Goal: Transaction & Acquisition: Purchase product/service

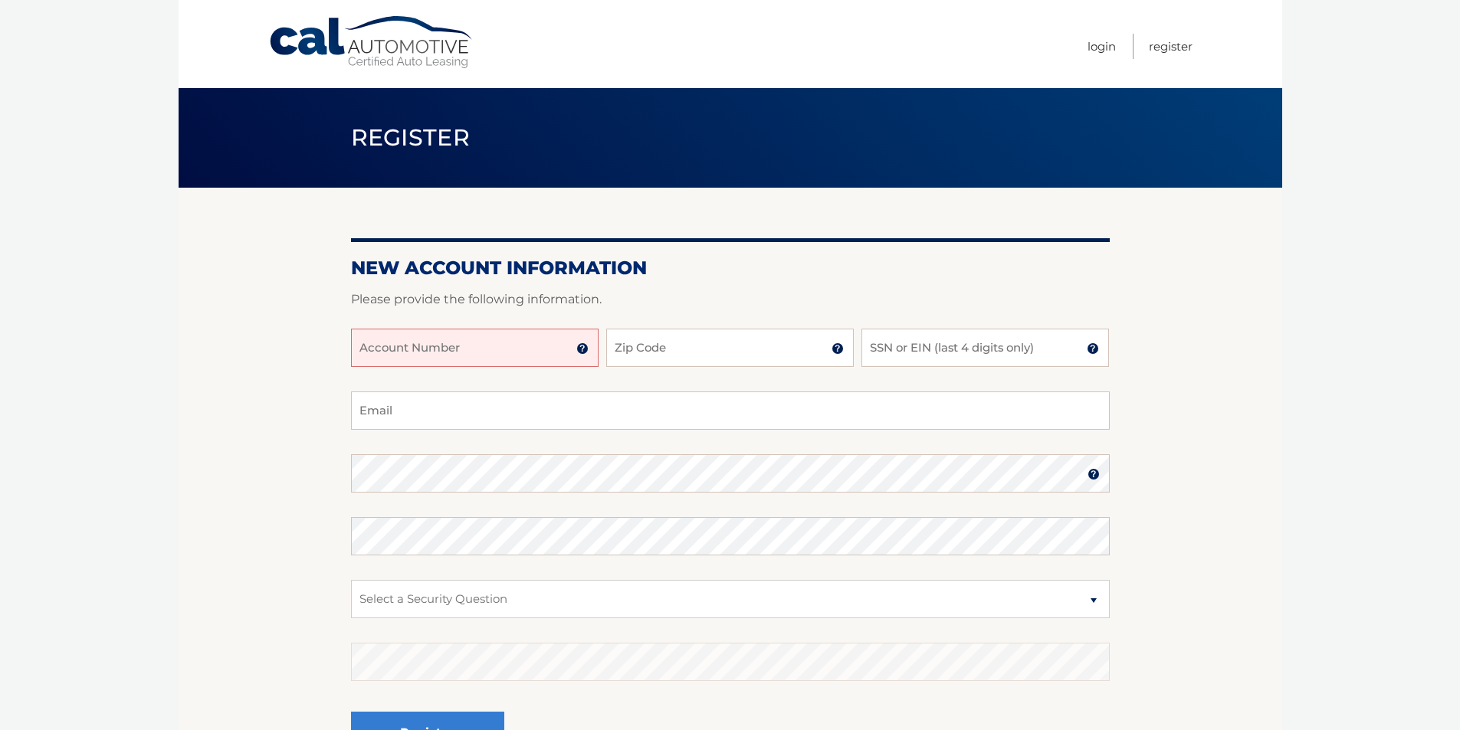
click at [484, 364] on input "Account Number" at bounding box center [475, 348] width 248 height 38
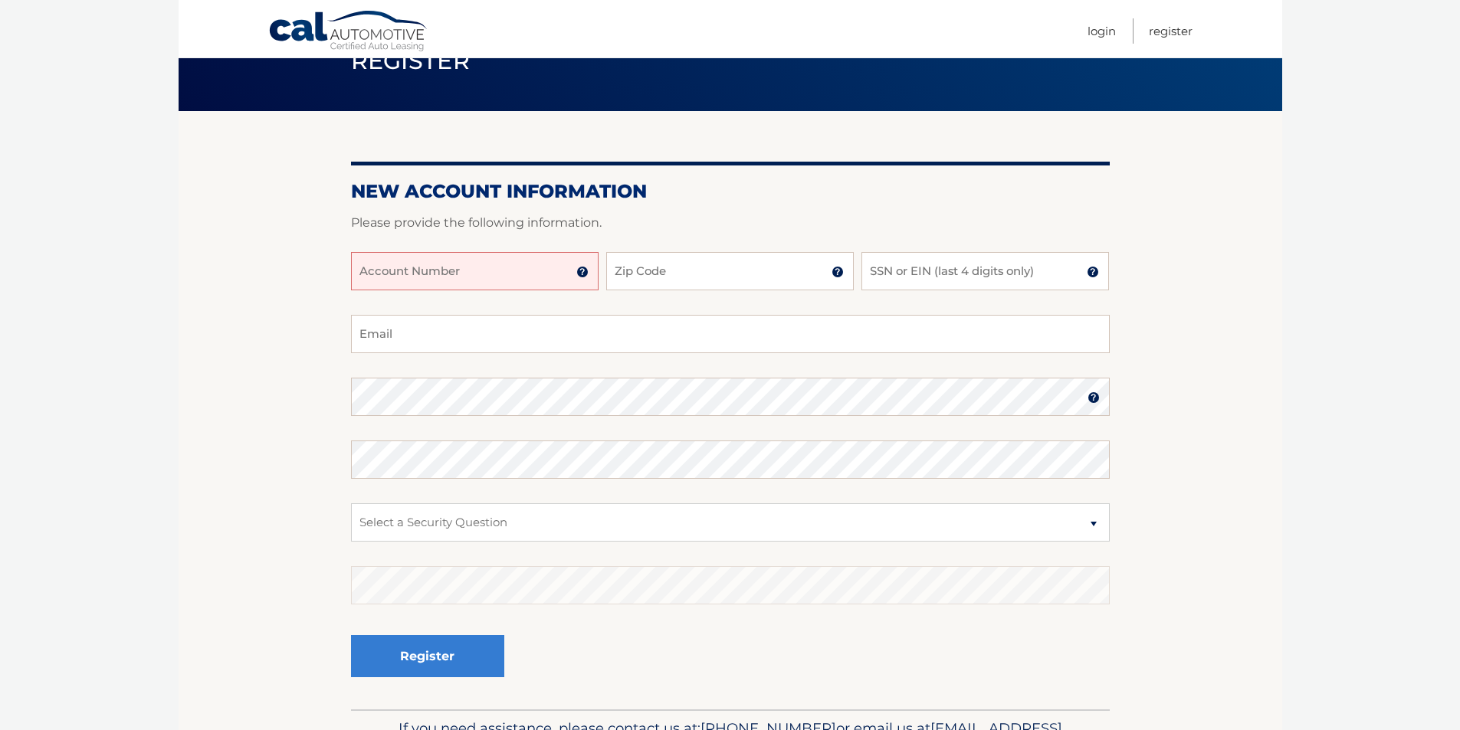
click at [583, 273] on img at bounding box center [582, 272] width 12 height 12
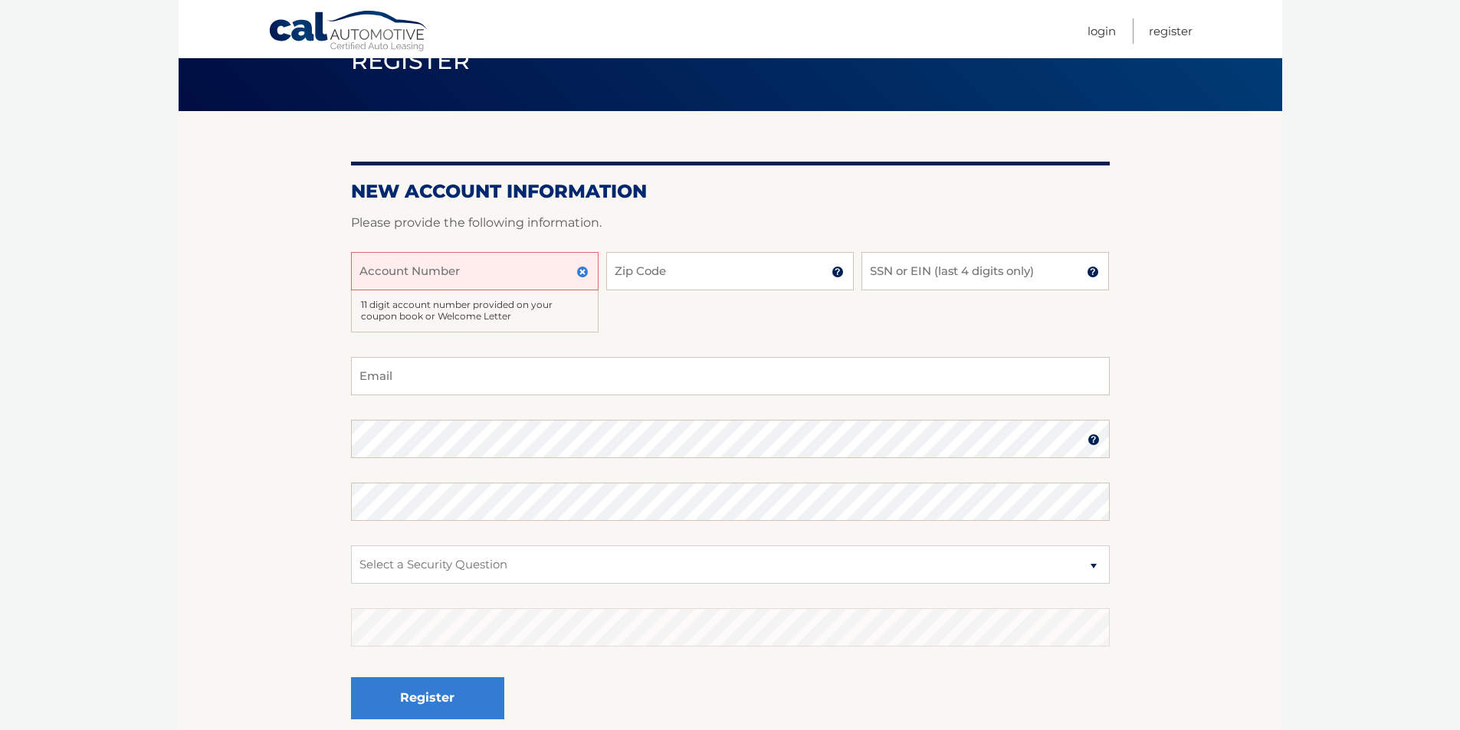
click at [447, 281] on input "Account Number" at bounding box center [475, 271] width 248 height 38
type input "44455984461"
click at [662, 272] on input "Zip Code" at bounding box center [730, 271] width 248 height 38
type input "33073"
click at [931, 276] on input "SSN or EIN (last 4 digits only)" at bounding box center [986, 271] width 248 height 38
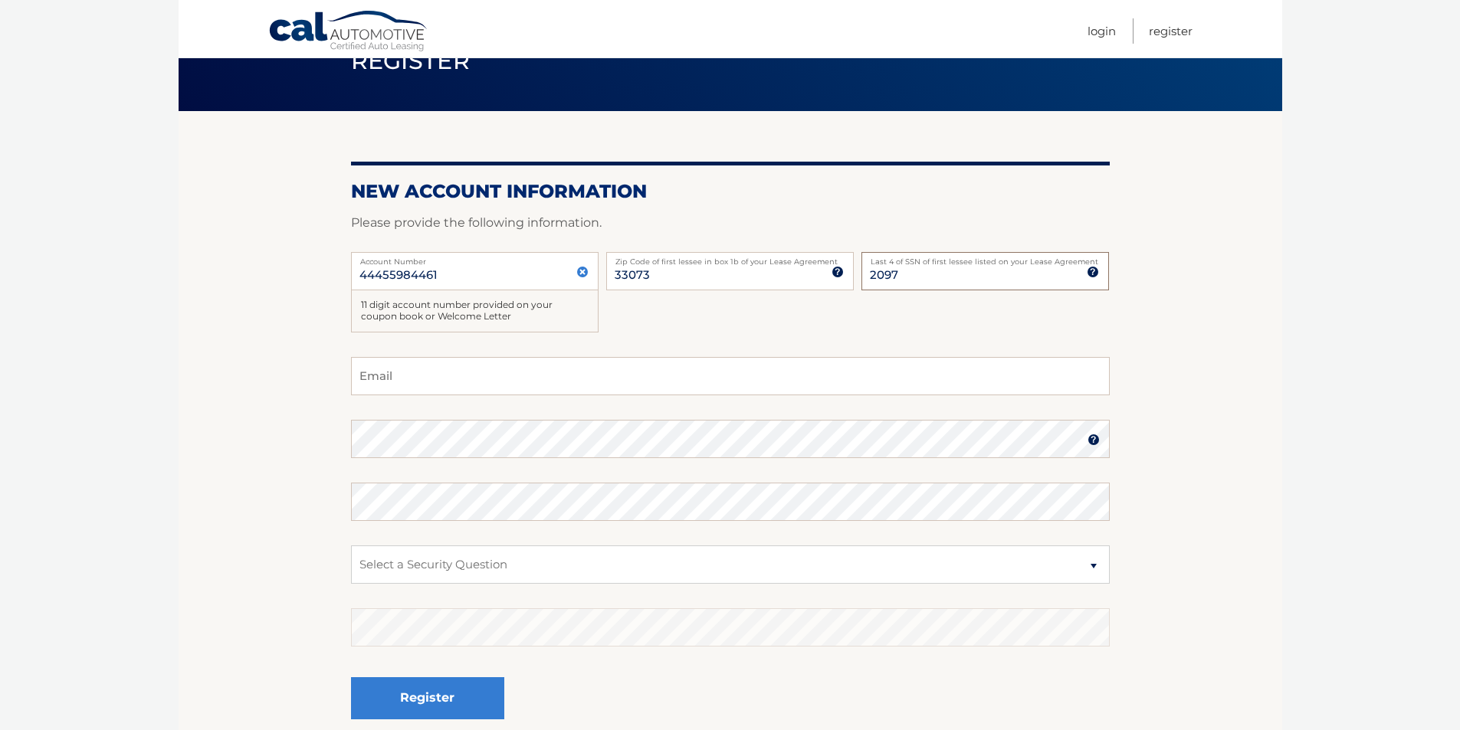
drag, startPoint x: 931, startPoint y: 274, endPoint x: 694, endPoint y: 274, distance: 236.9
click at [694, 274] on div "44455984461 Account Number 11 digit account number provided on your coupon book…" at bounding box center [730, 304] width 759 height 105
type input "5837"
click at [470, 362] on input "Email" at bounding box center [730, 376] width 759 height 38
type input "AMORIMJ1@HOTMAIL.COM"
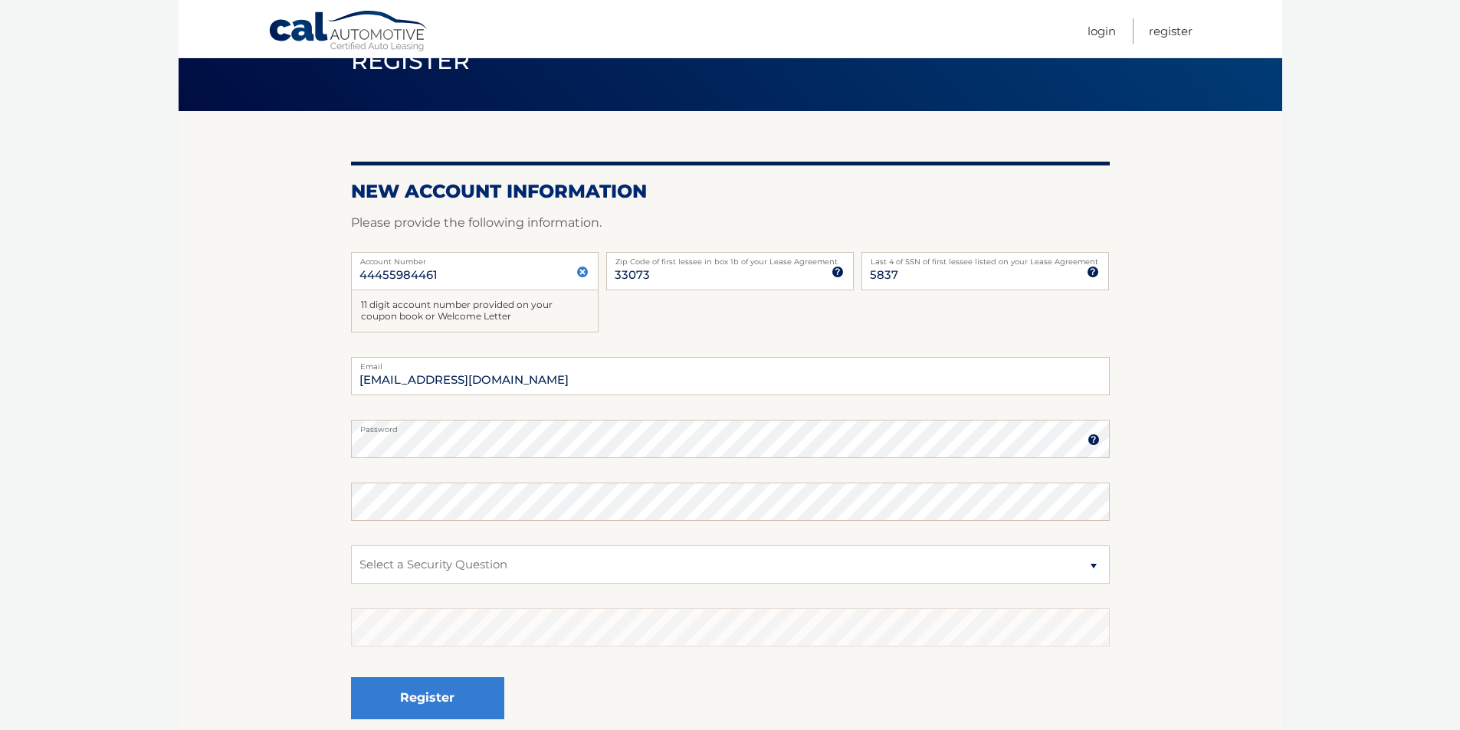
click at [1098, 439] on img at bounding box center [1094, 440] width 12 height 12
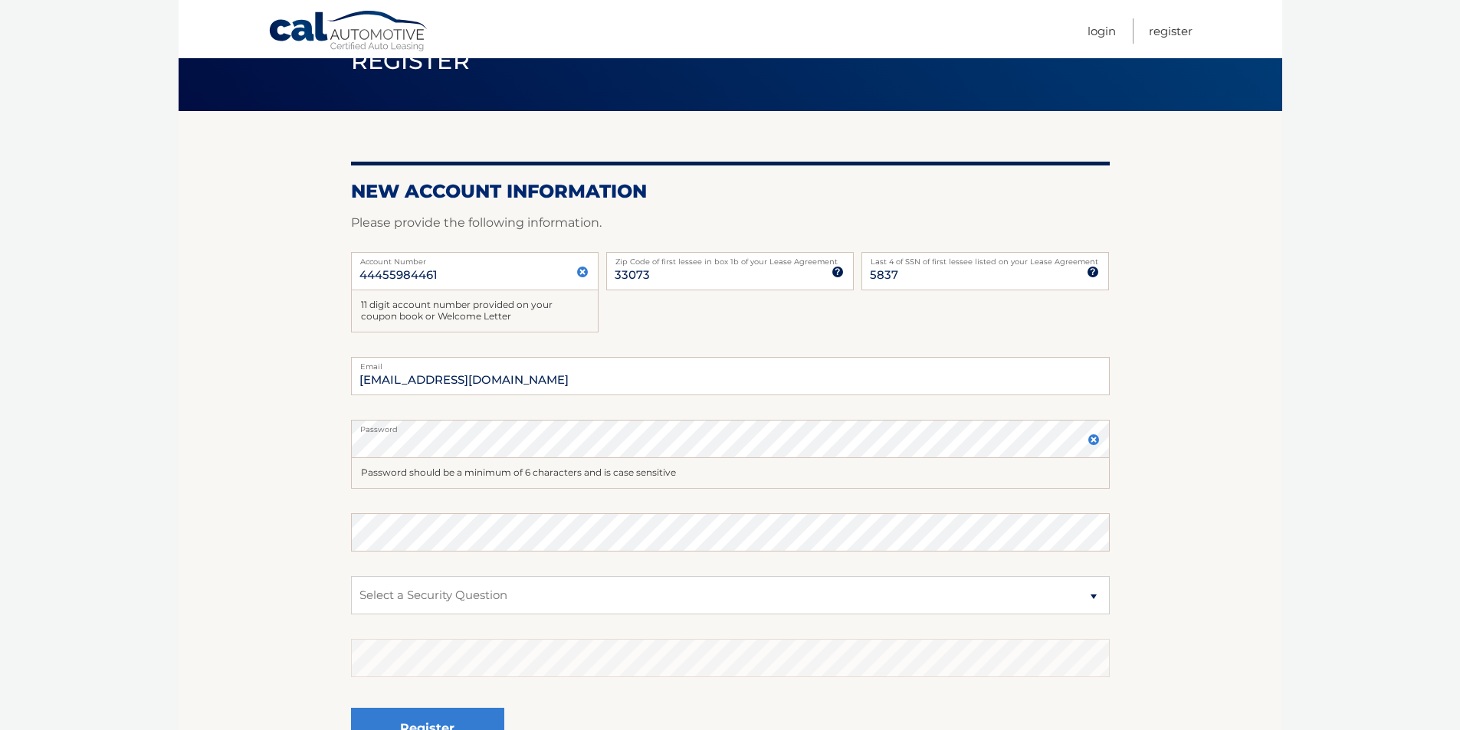
click at [1098, 439] on img at bounding box center [1094, 440] width 12 height 12
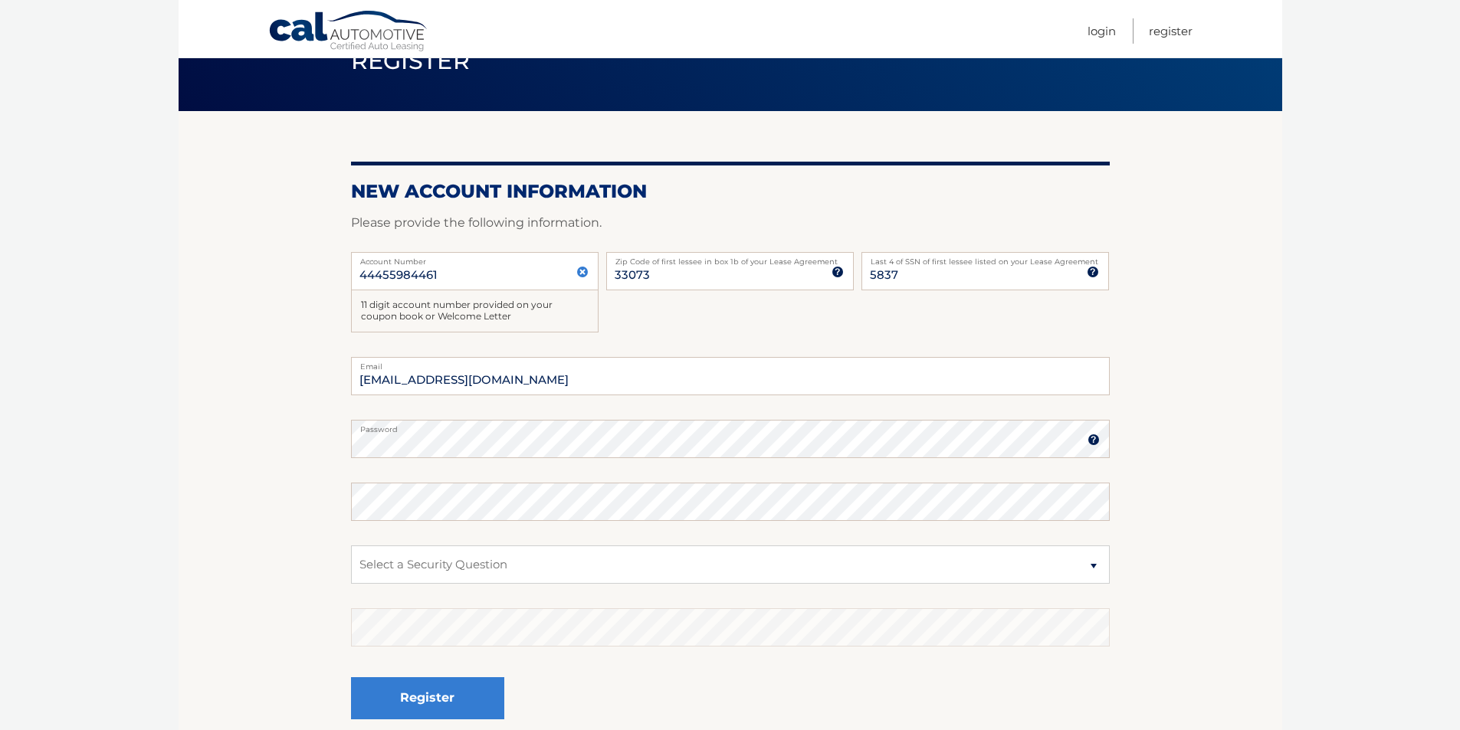
click at [1098, 439] on img at bounding box center [1094, 440] width 12 height 12
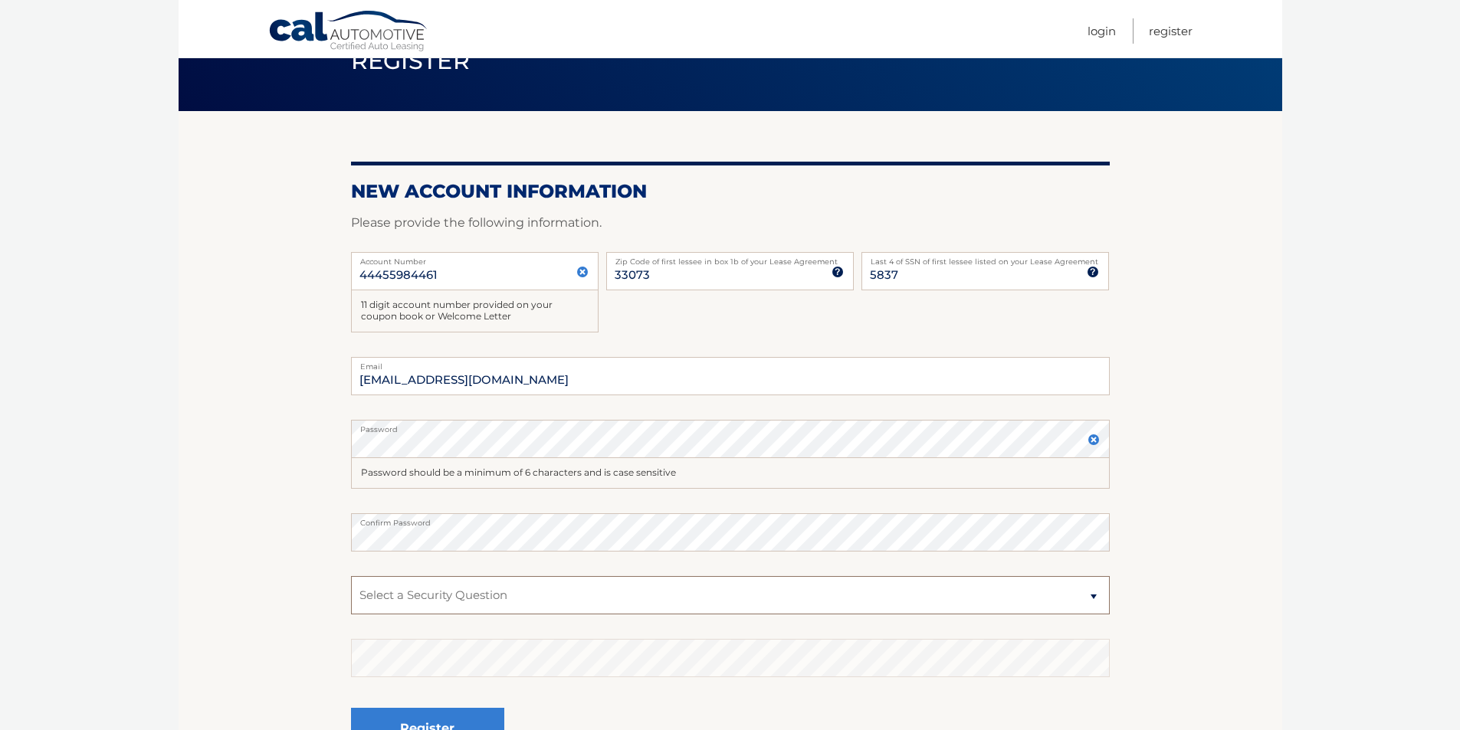
click at [425, 586] on select "Select a Security Question What was the name of your elementary school? What is…" at bounding box center [730, 595] width 759 height 38
select select "2"
click at [351, 576] on select "Select a Security Question What was the name of your elementary school? What is…" at bounding box center [730, 595] width 759 height 38
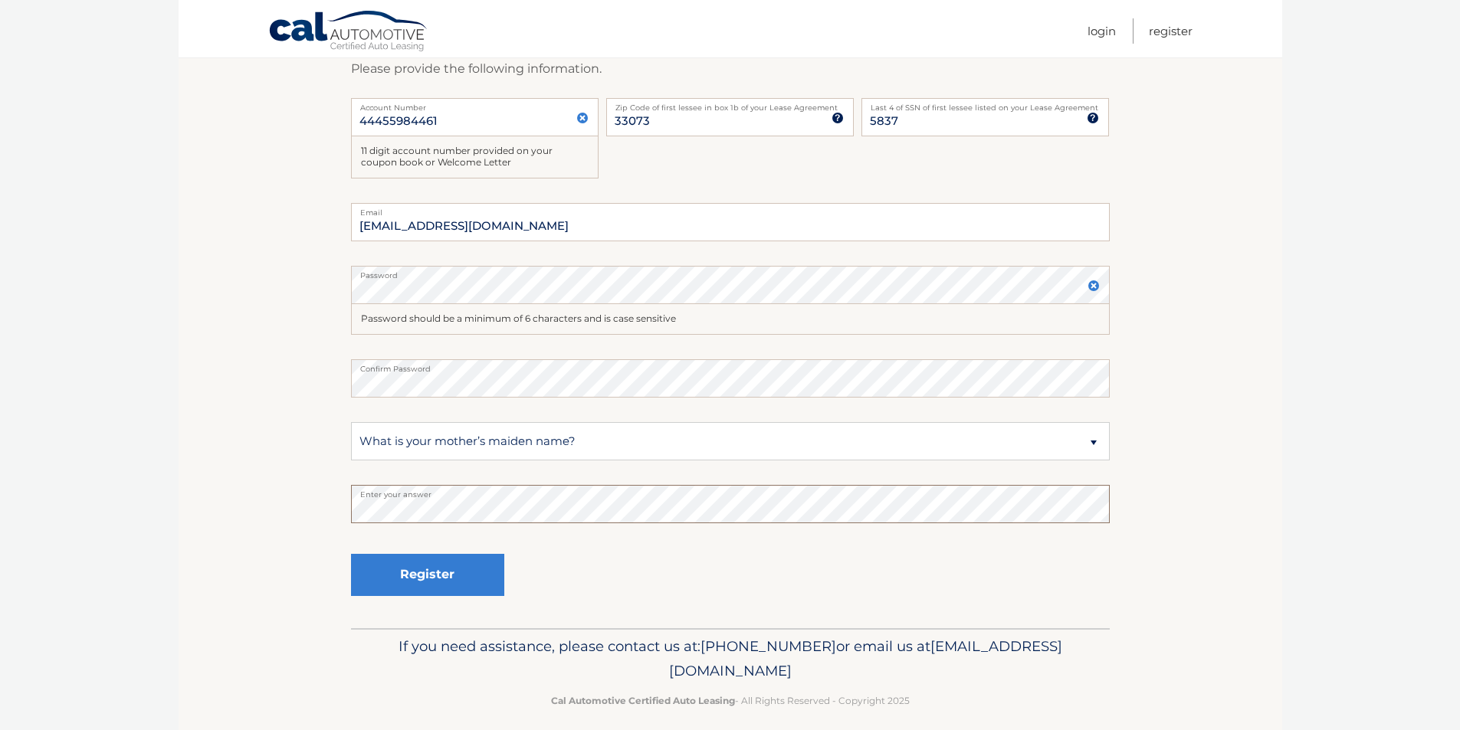
scroll to position [245, 0]
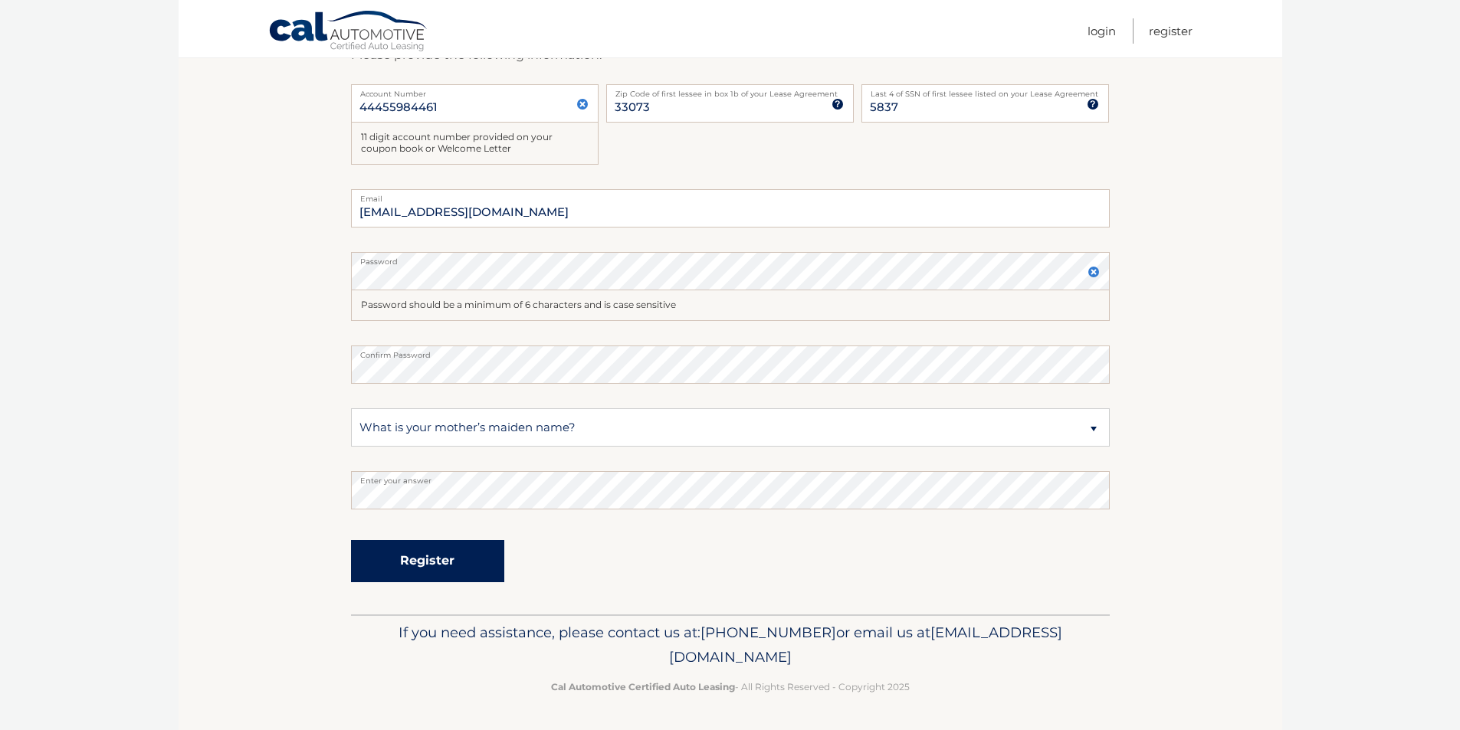
click at [425, 557] on button "Register" at bounding box center [427, 561] width 153 height 42
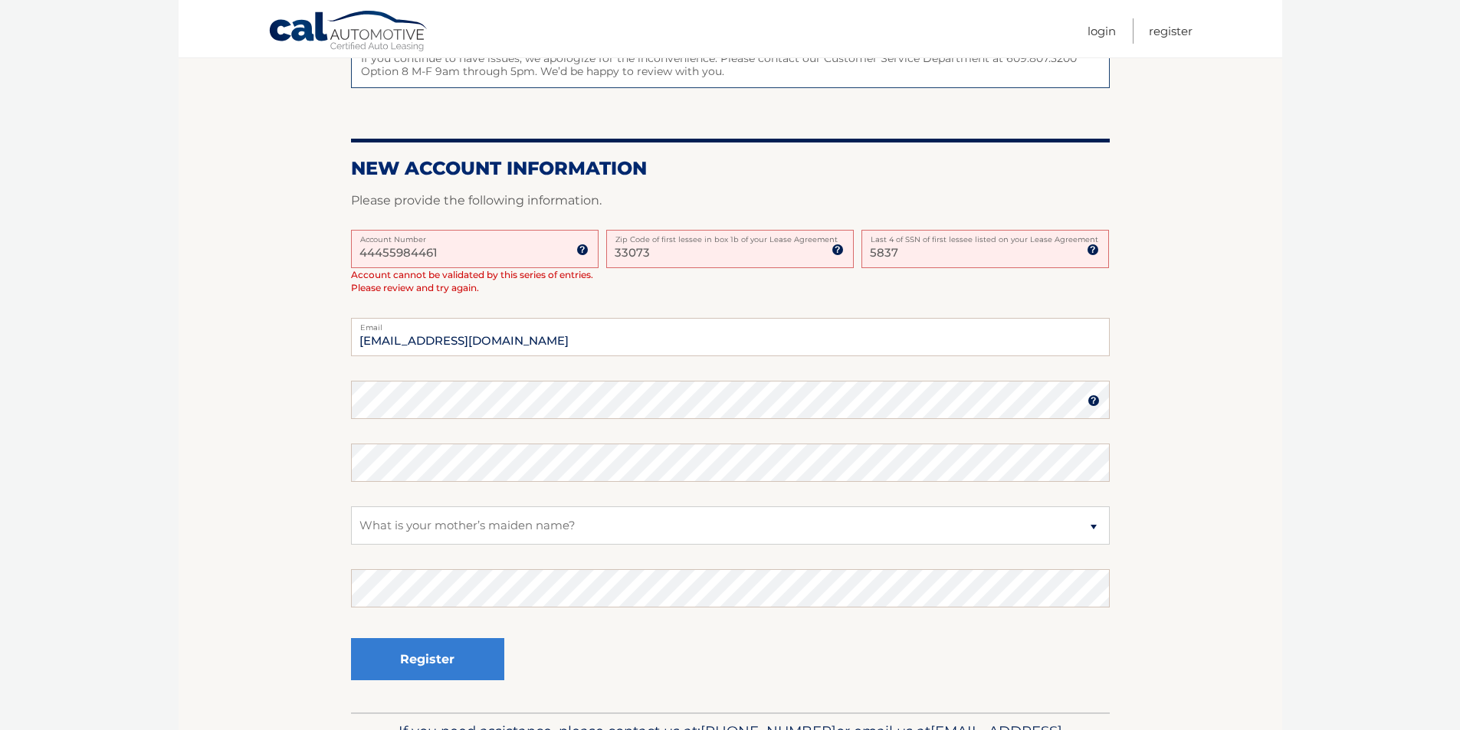
scroll to position [307, 0]
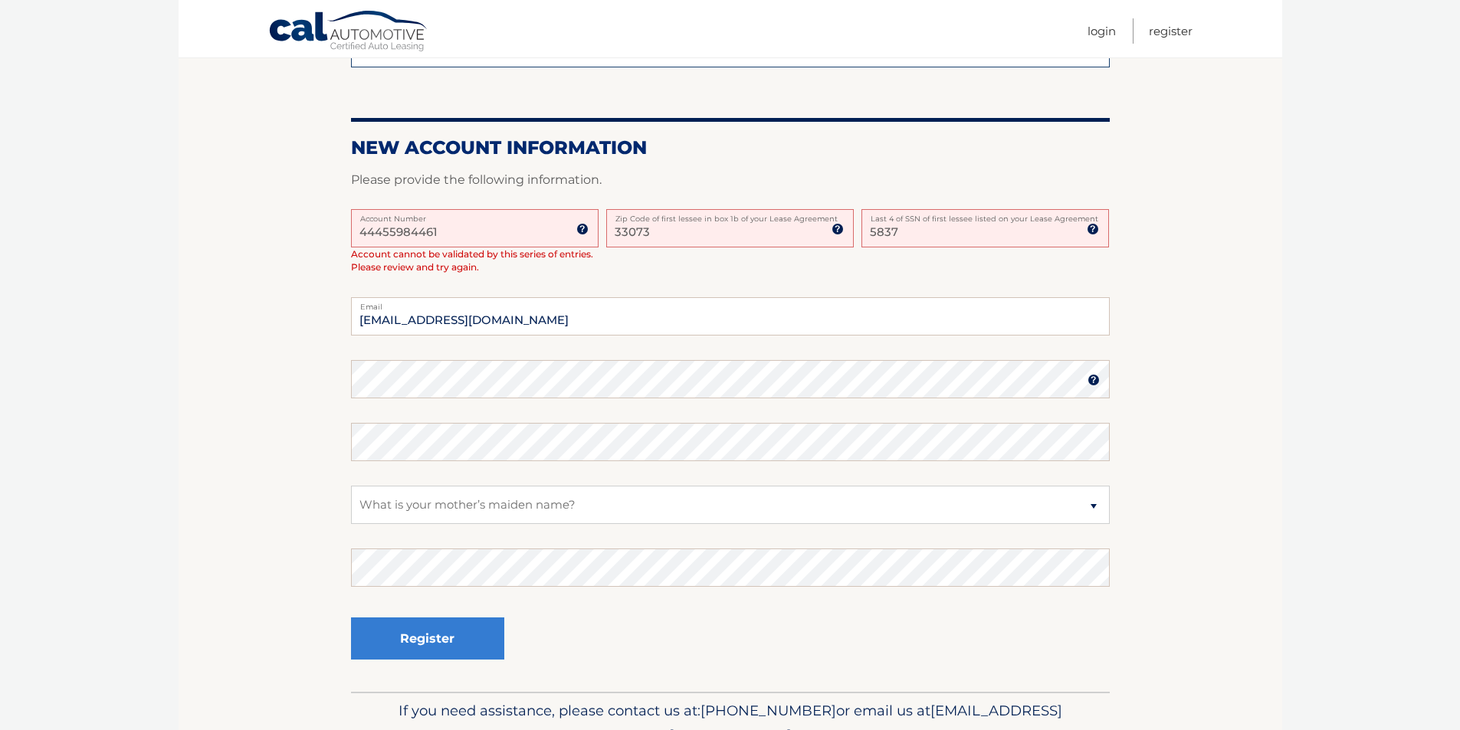
click at [715, 234] on input "33073" at bounding box center [730, 228] width 248 height 38
type input "33076"
click at [408, 514] on select "Select a Security Question What was the name of your elementary school? What is…" at bounding box center [730, 505] width 759 height 38
click at [298, 501] on section "One or more fields have an error. Some things to keep in mind when creating you…" at bounding box center [731, 286] width 1104 height 811
click at [421, 644] on button "Register" at bounding box center [427, 639] width 153 height 42
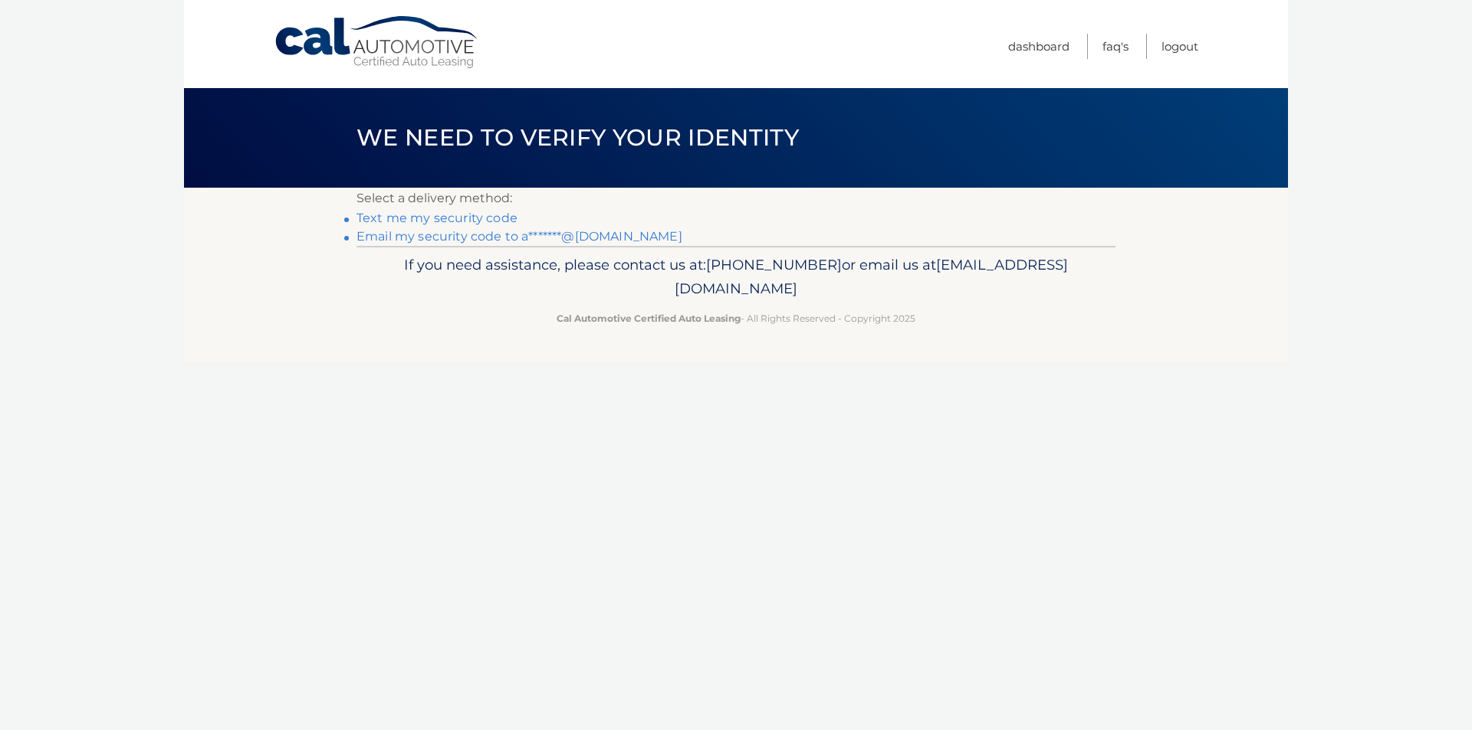
click at [393, 217] on link "Text me my security code" at bounding box center [436, 218] width 161 height 15
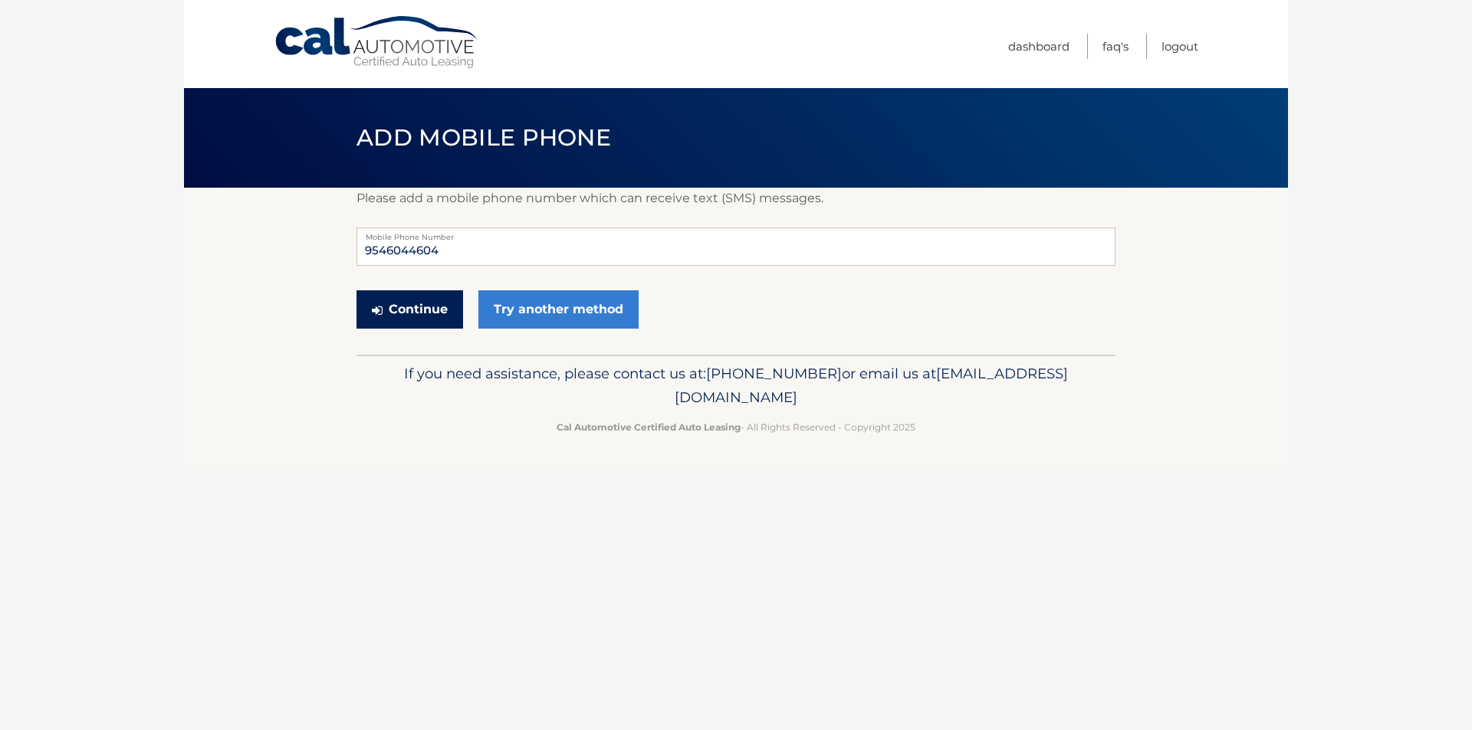
click at [407, 309] on button "Continue" at bounding box center [409, 310] width 107 height 38
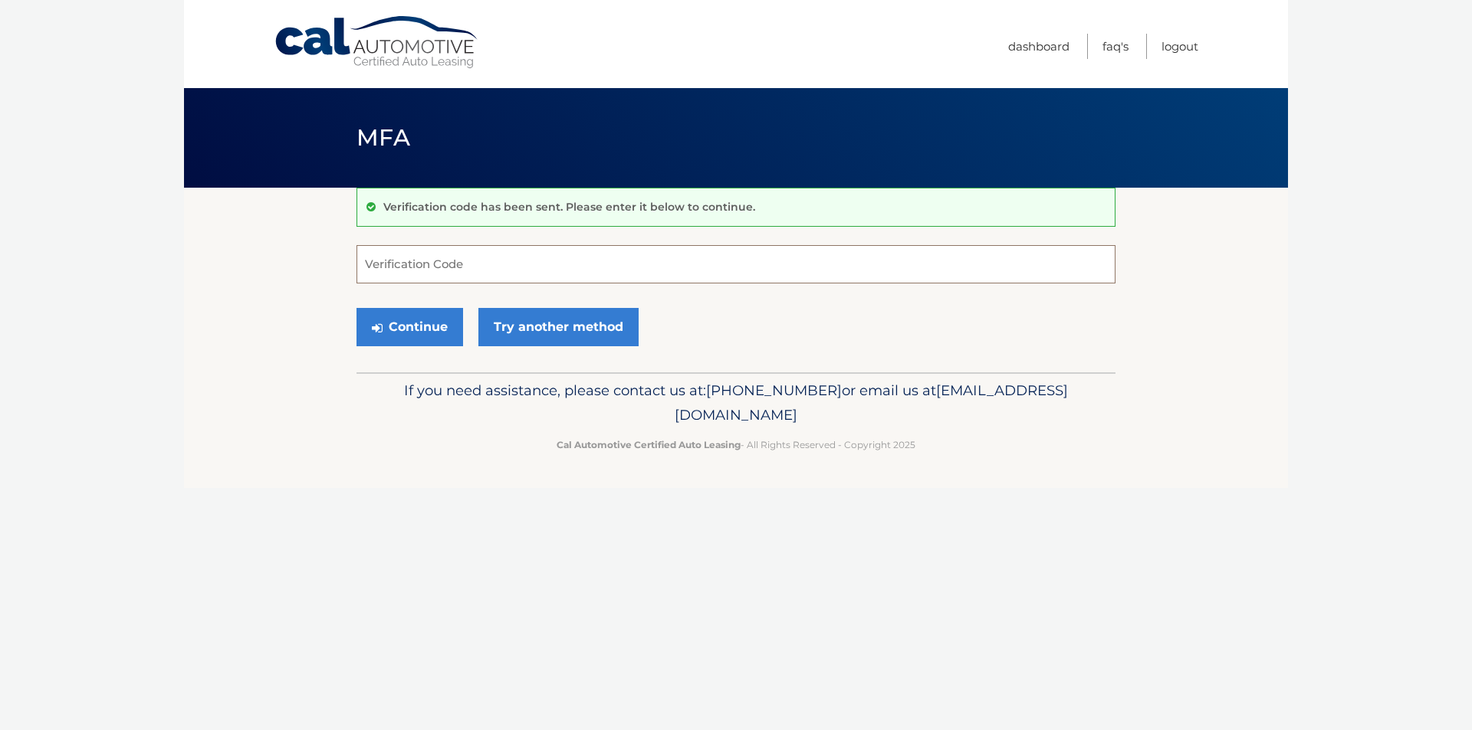
click at [430, 270] on input "Verification Code" at bounding box center [735, 264] width 759 height 38
type input "415320"
click at [356, 308] on button "Continue" at bounding box center [409, 327] width 107 height 38
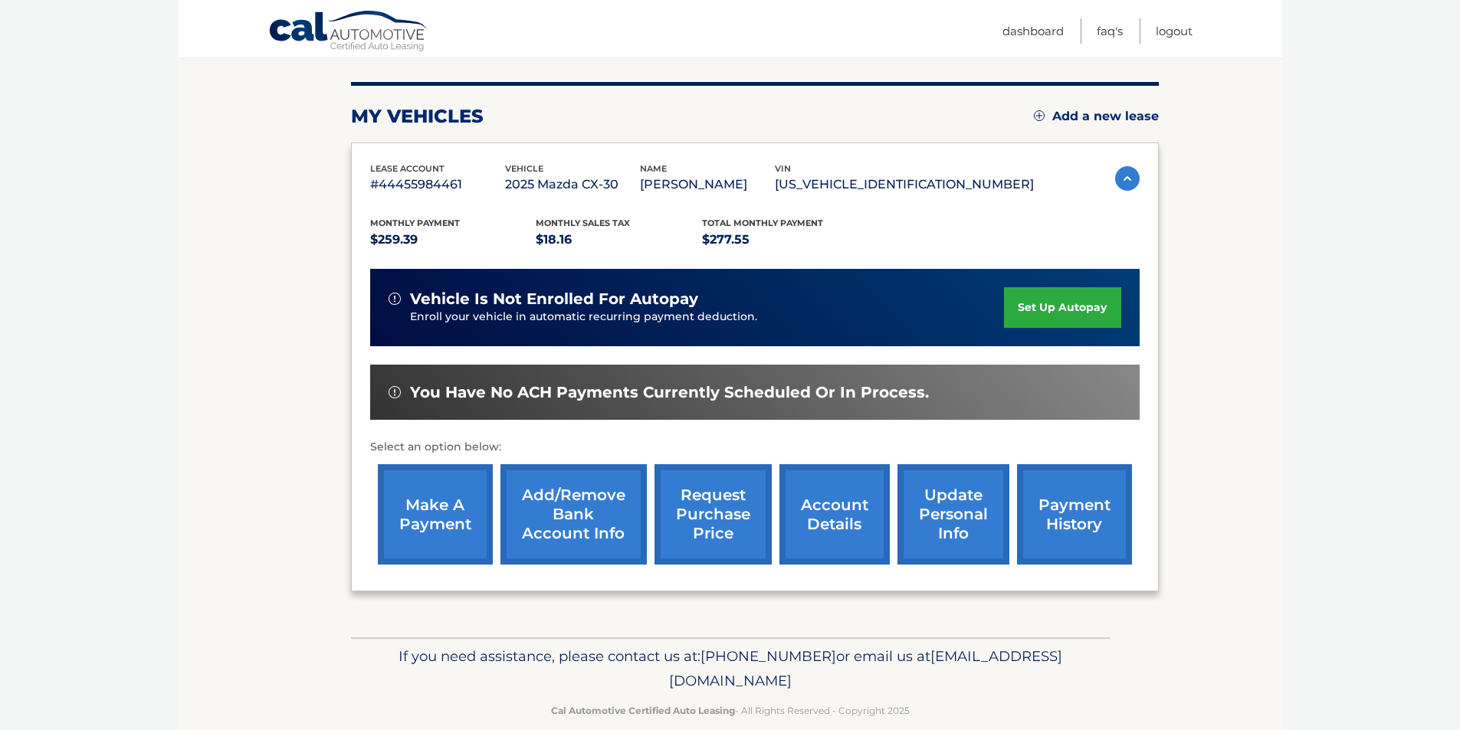
scroll to position [199, 0]
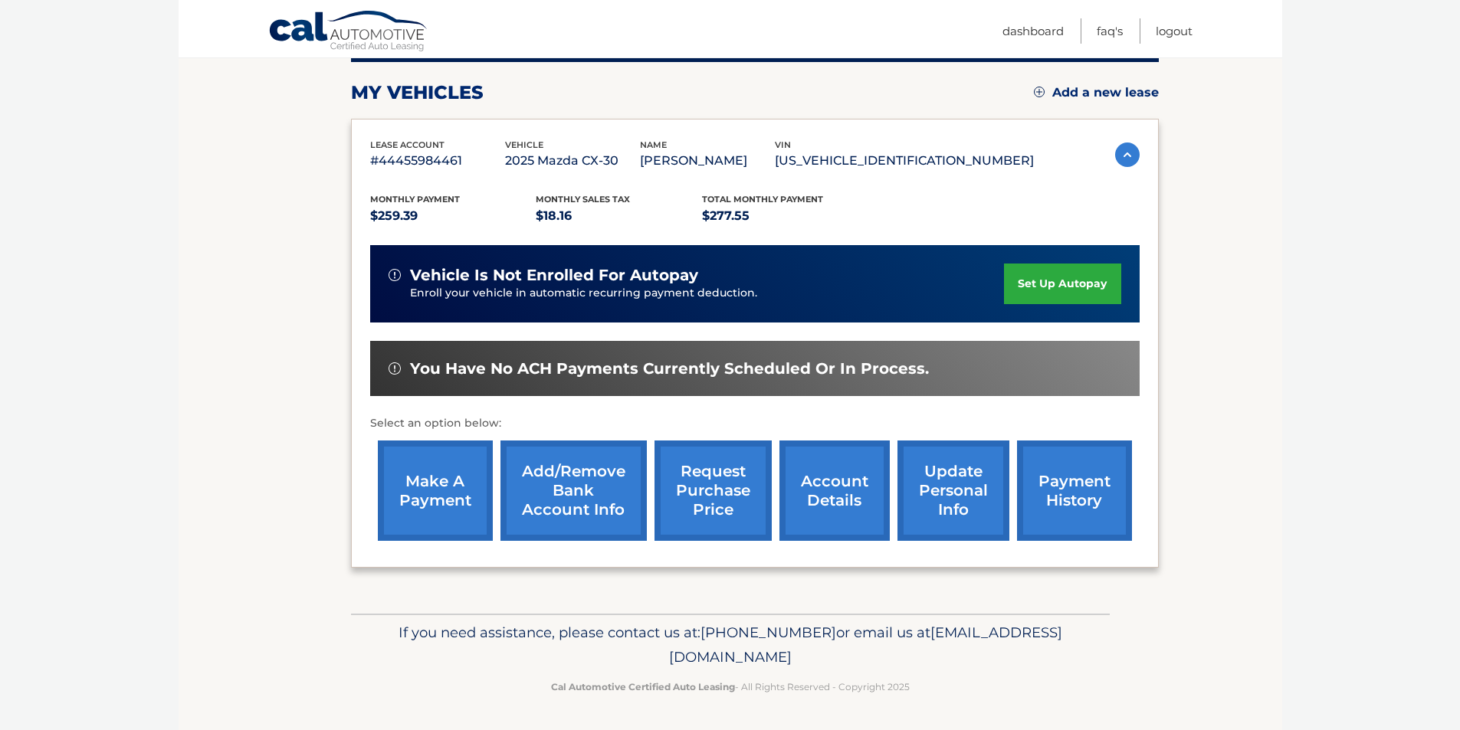
click at [466, 483] on link "make a payment" at bounding box center [435, 491] width 115 height 100
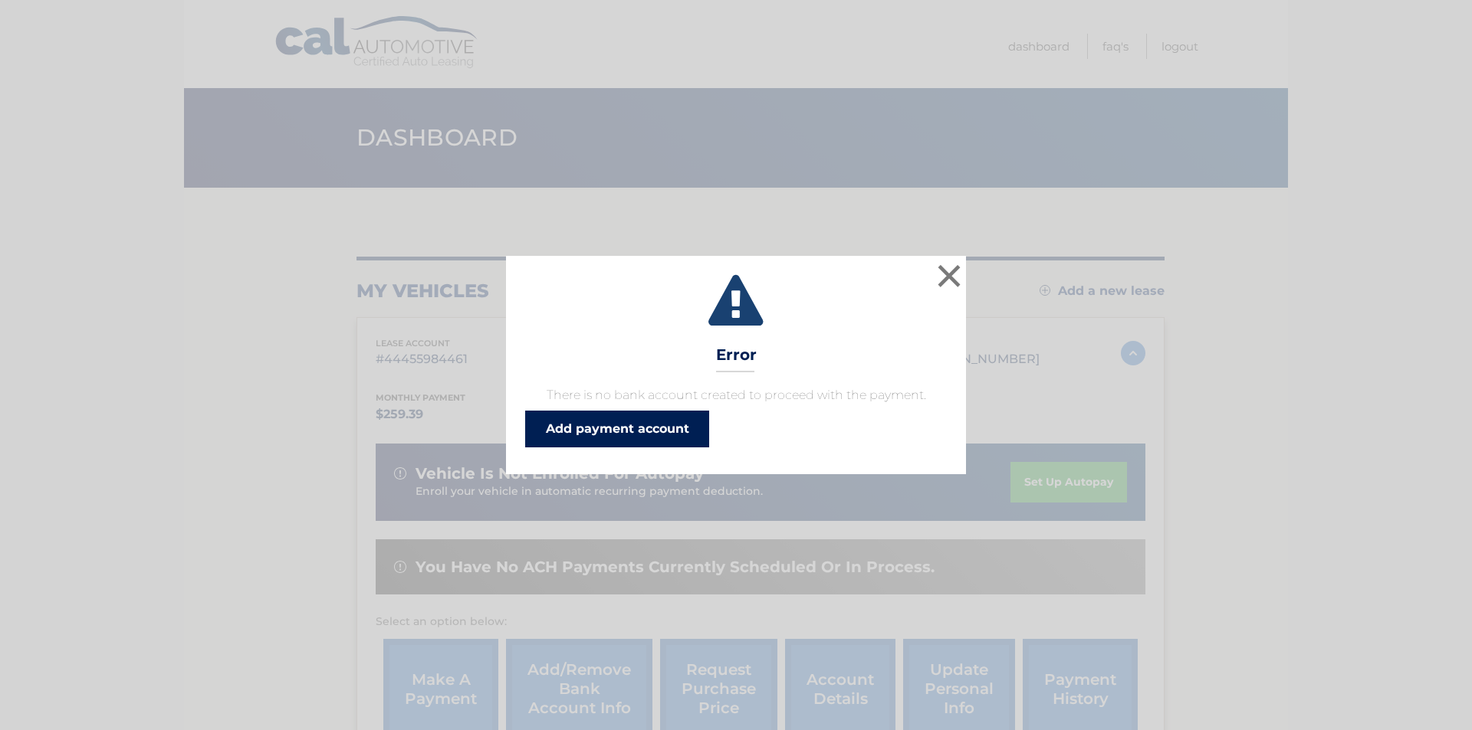
click at [665, 424] on link "Add payment account" at bounding box center [617, 429] width 184 height 37
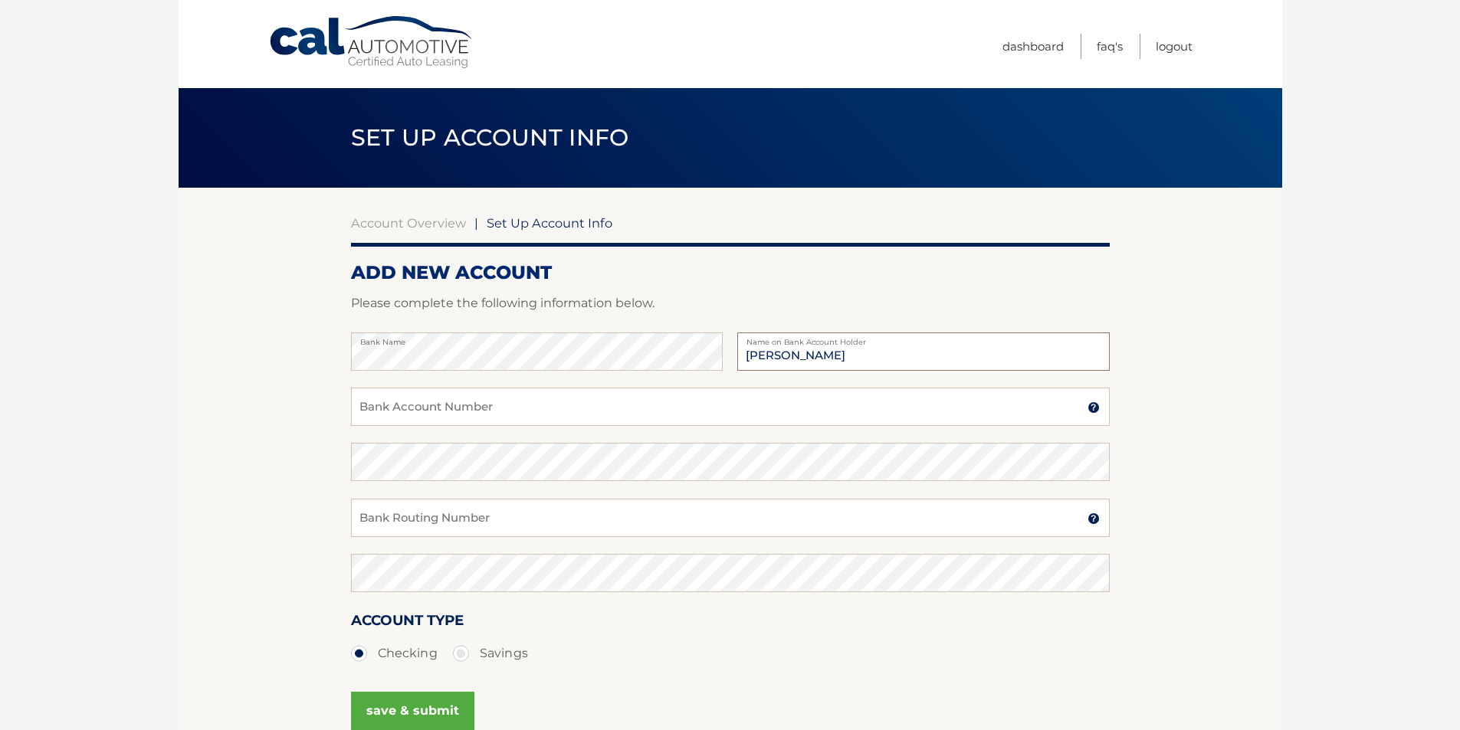
type input "[PERSON_NAME]"
click at [405, 413] on input "Bank Account Number" at bounding box center [730, 407] width 759 height 38
type input "7710190658"
click at [381, 527] on input "Bank Routing Number" at bounding box center [730, 518] width 759 height 38
type input "063107513"
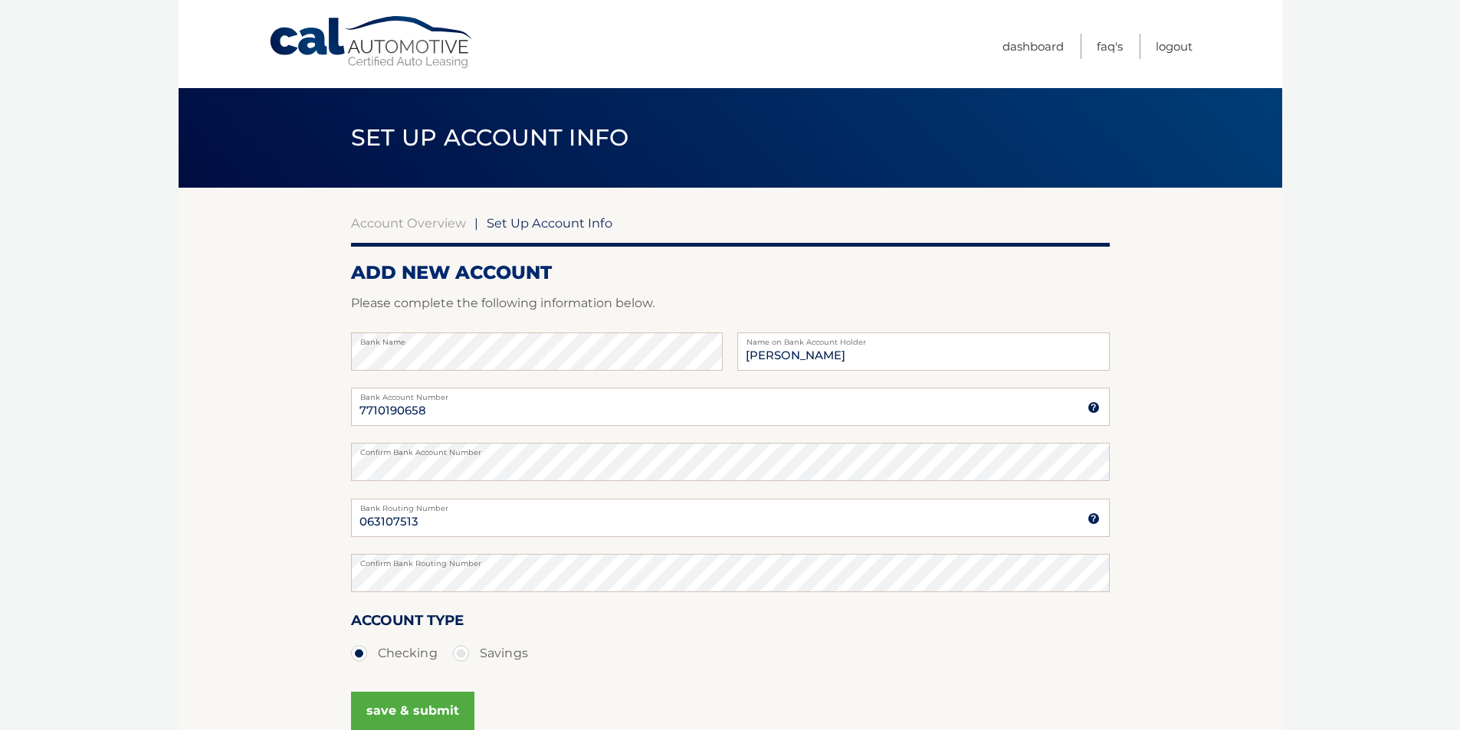
click at [265, 530] on section "Account Overview | Set Up Account Info ADD NEW ACCOUNT Please complete the foll…" at bounding box center [731, 480] width 1104 height 585
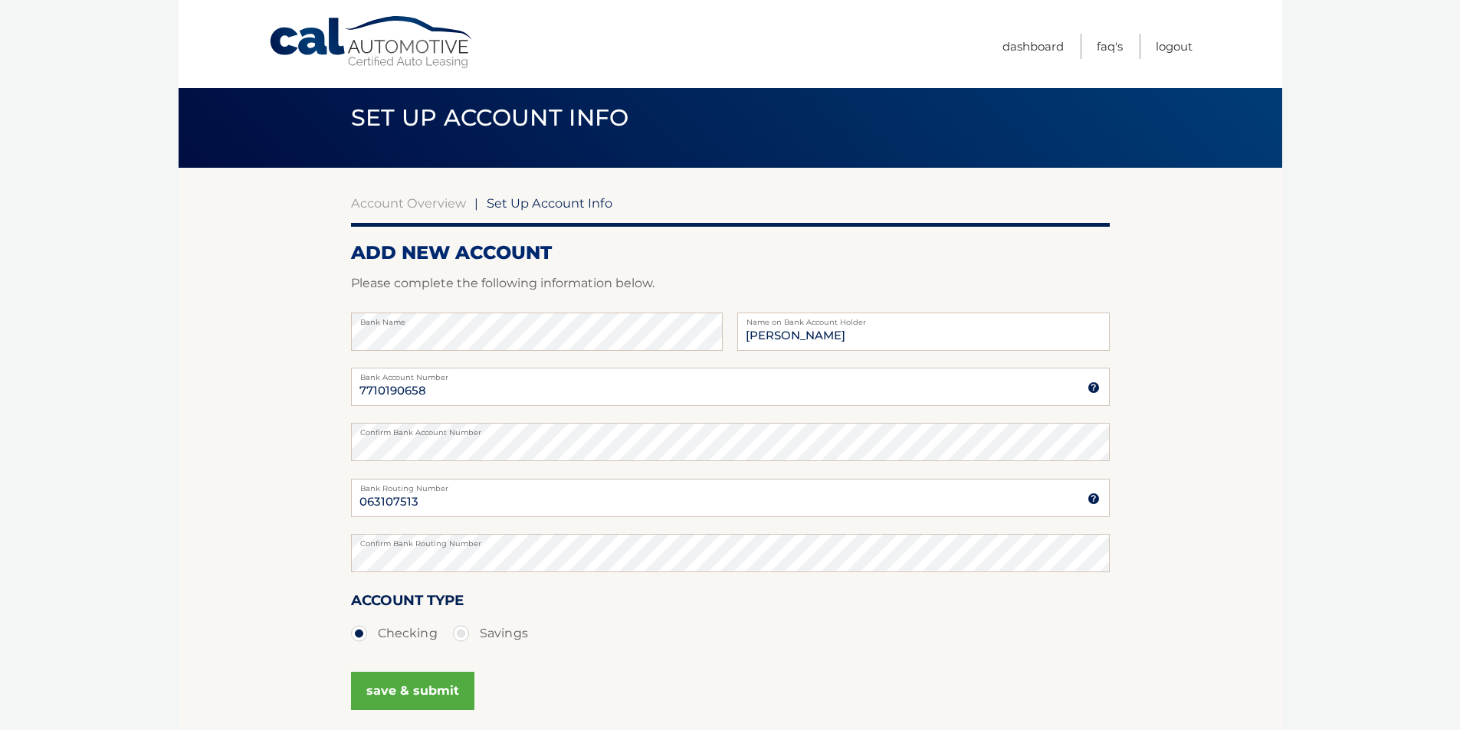
scroll to position [77, 0]
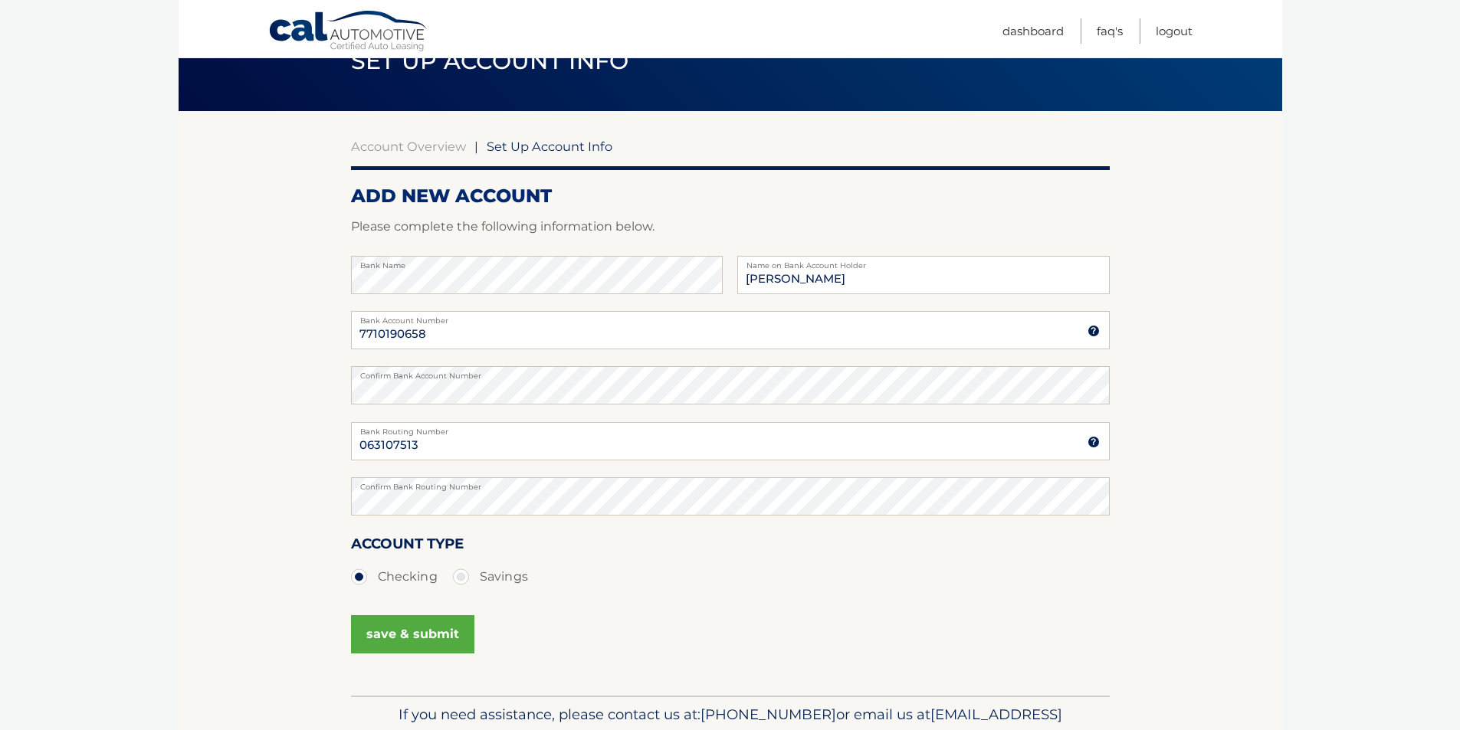
click at [399, 629] on button "save & submit" at bounding box center [412, 635] width 123 height 38
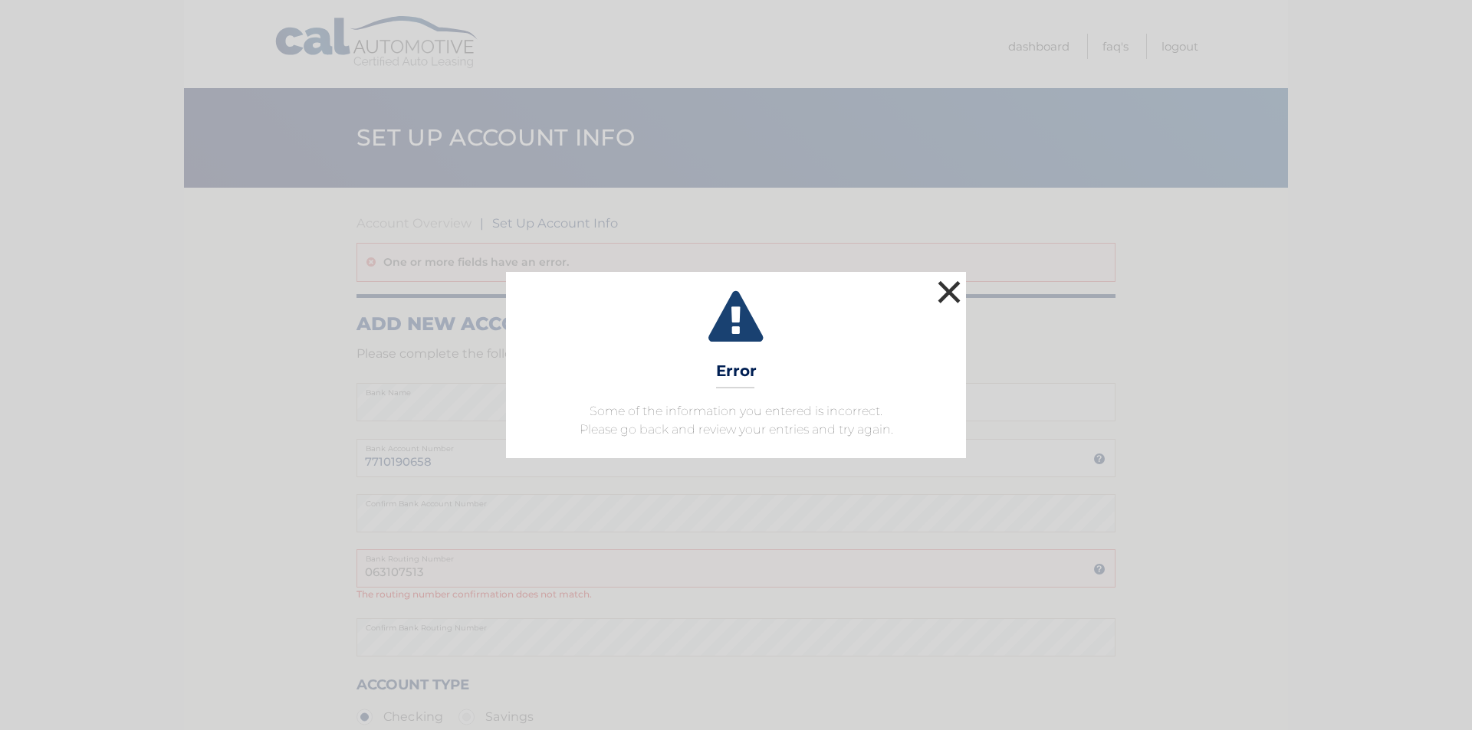
click at [945, 294] on button "×" at bounding box center [949, 292] width 31 height 31
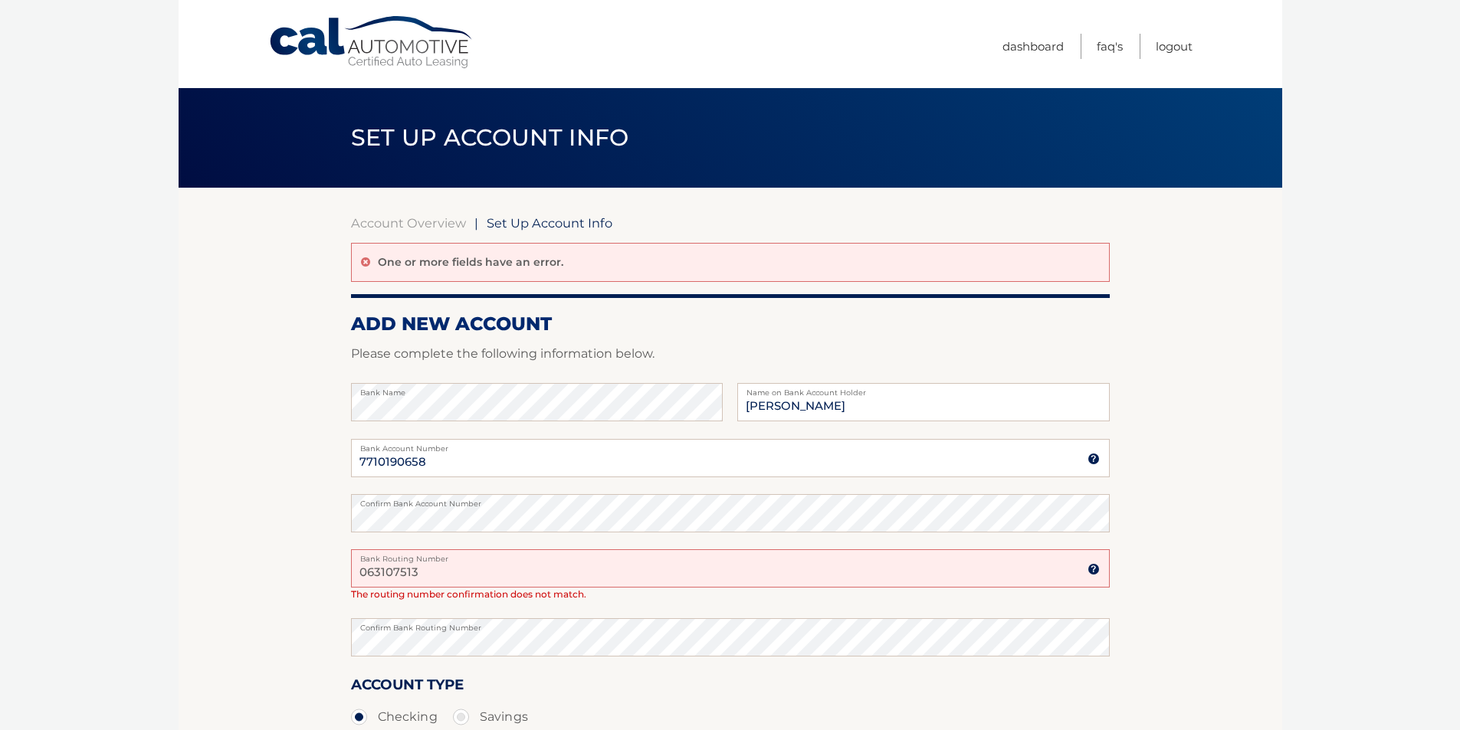
click at [442, 569] on input "063107513" at bounding box center [730, 569] width 759 height 38
drag, startPoint x: 427, startPoint y: 569, endPoint x: 182, endPoint y: 573, distance: 245.3
click at [182, 573] on section "Account Overview | Set Up Account Info One or more fields have an error. ADD NE…" at bounding box center [731, 512] width 1104 height 649
type input "063107513"
click at [145, 636] on body "Cal Automotive Menu Dashboard FAQ's Logout |" at bounding box center [730, 365] width 1460 height 730
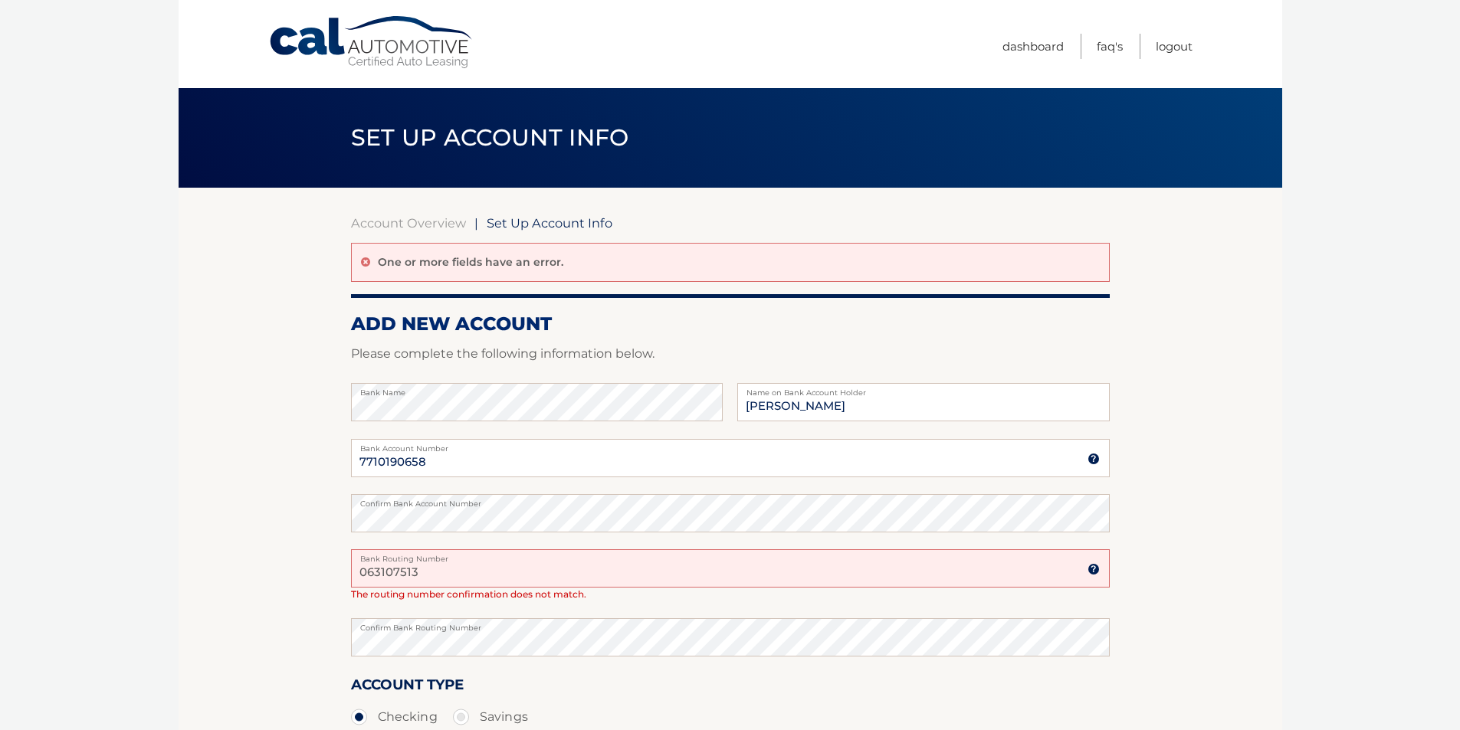
click at [145, 495] on body "Cal Automotive Menu Dashboard FAQ's Logout |" at bounding box center [730, 365] width 1460 height 730
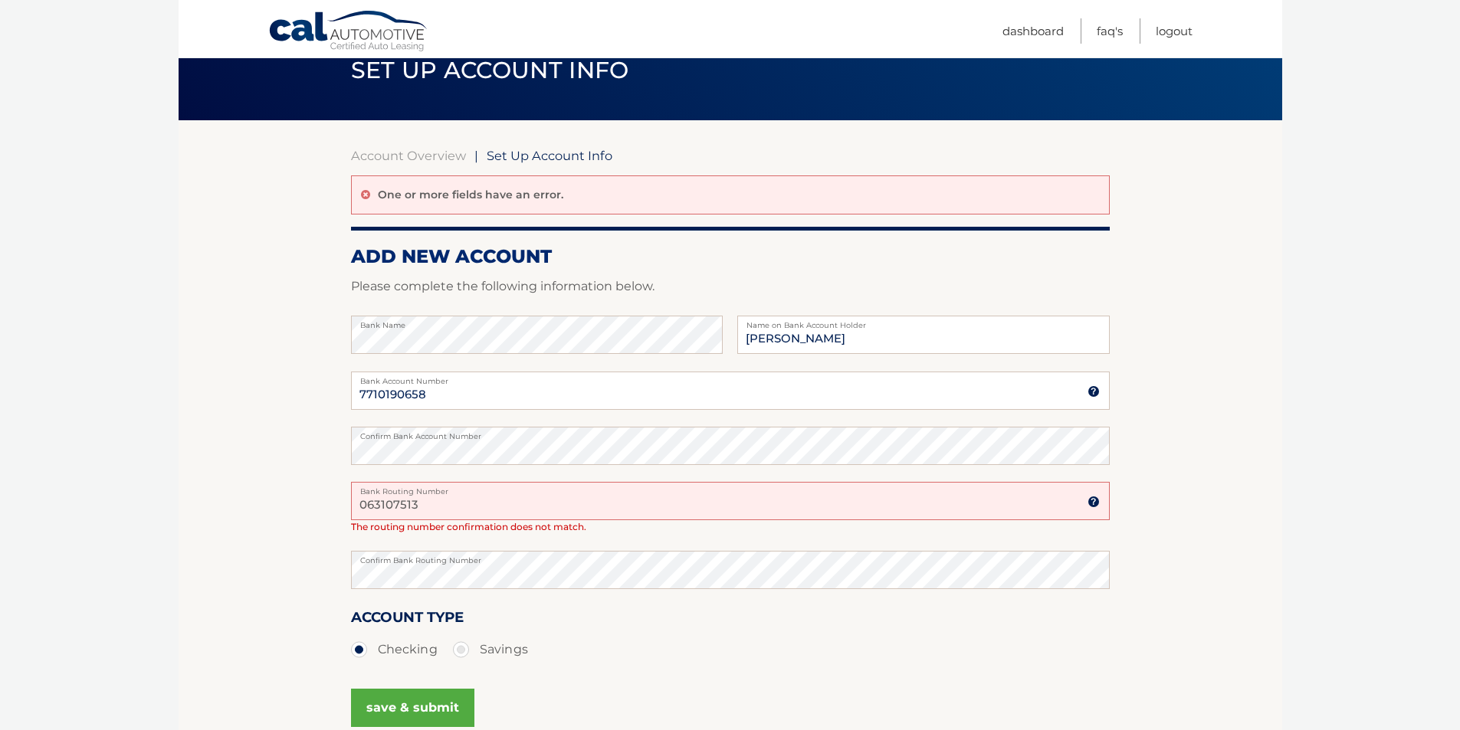
scroll to position [153, 0]
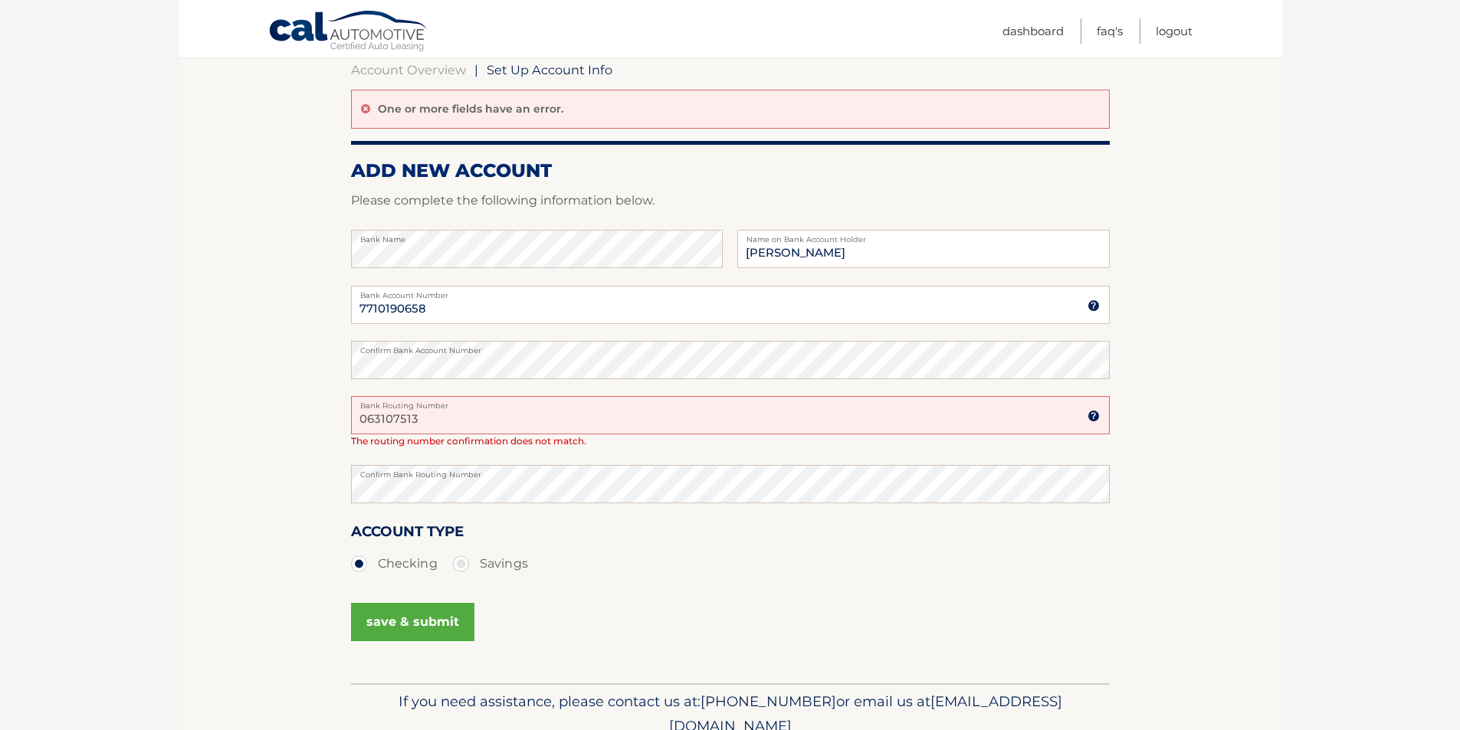
click at [444, 624] on button "save & submit" at bounding box center [412, 622] width 123 height 38
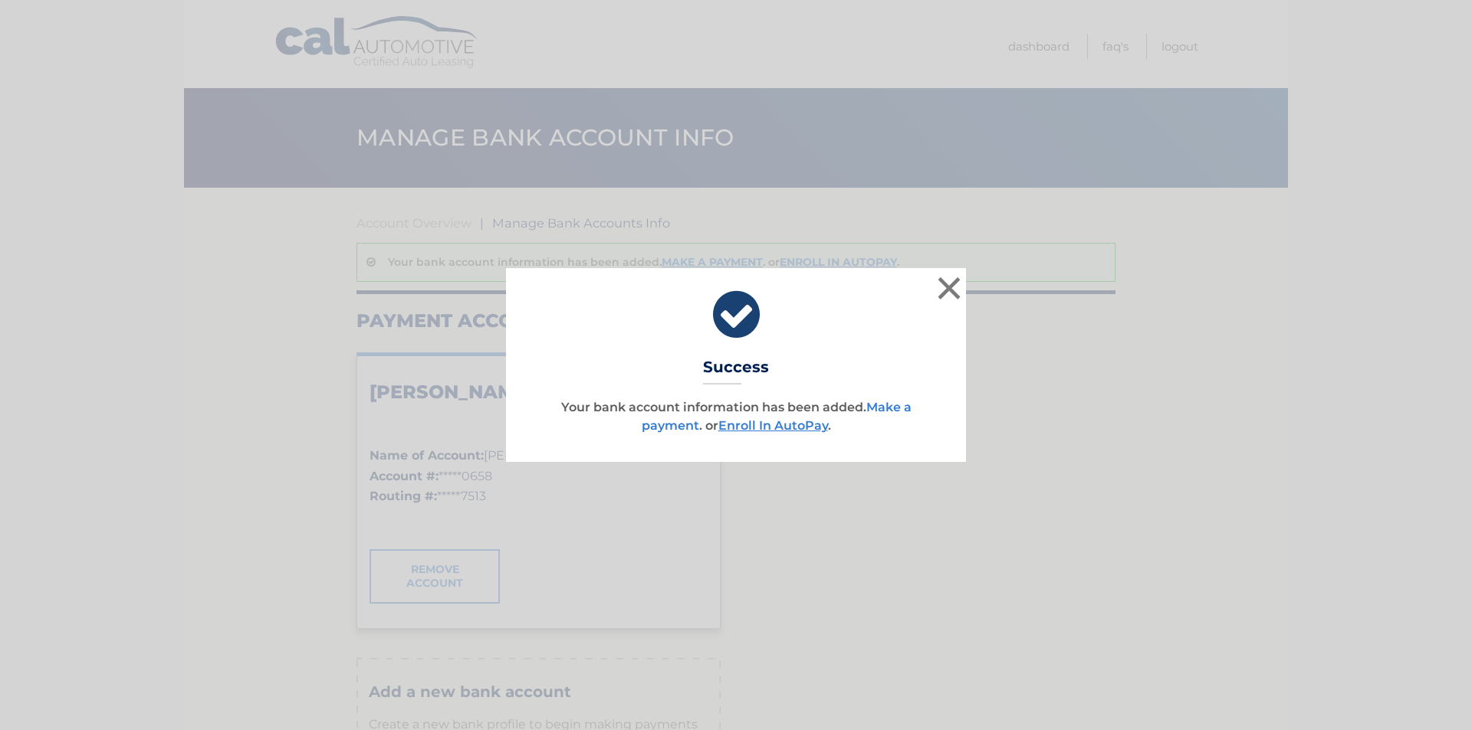
click at [888, 408] on link "Make a payment" at bounding box center [777, 416] width 270 height 33
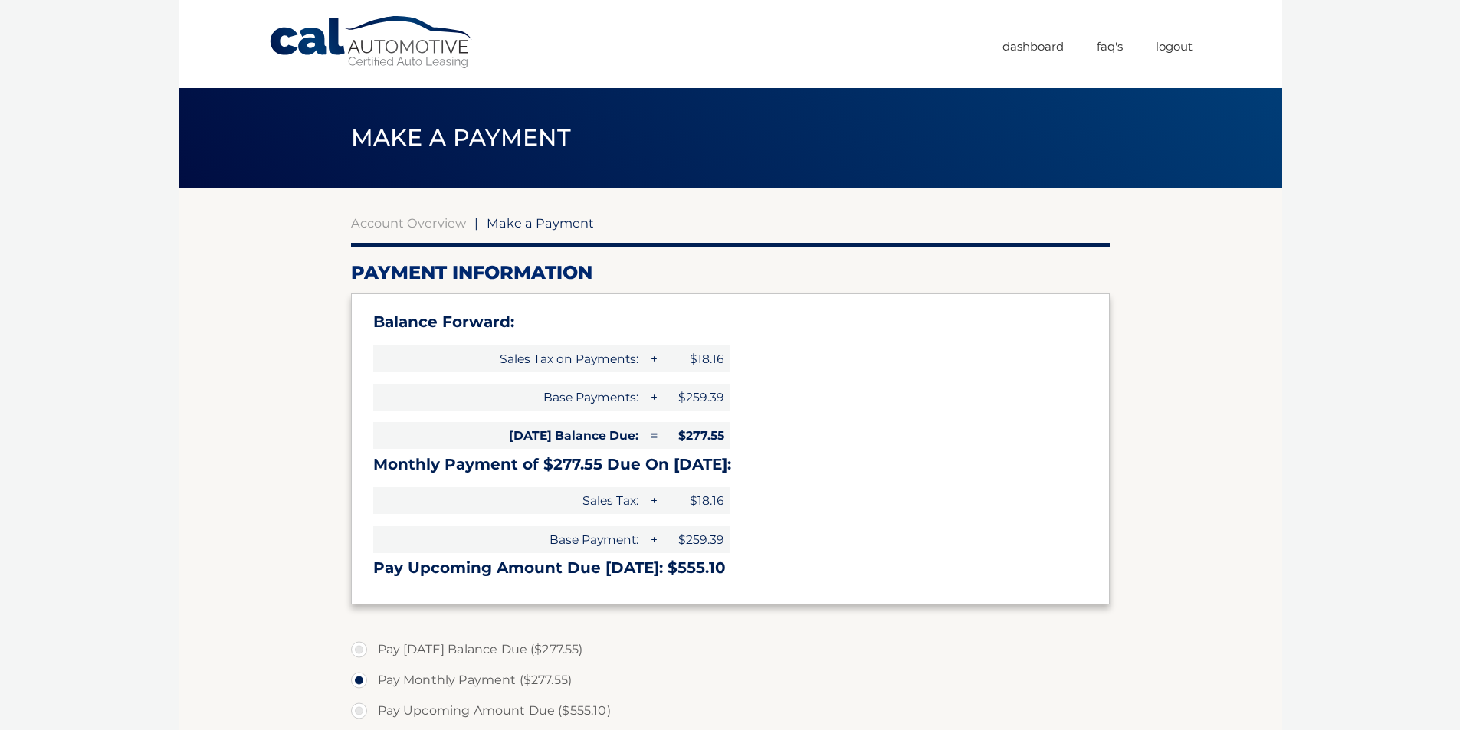
select select "MDFkMGNlODUtZjRhNi00OTM4LWE3NDEtY2I3NjI1ZTI0ZWU0"
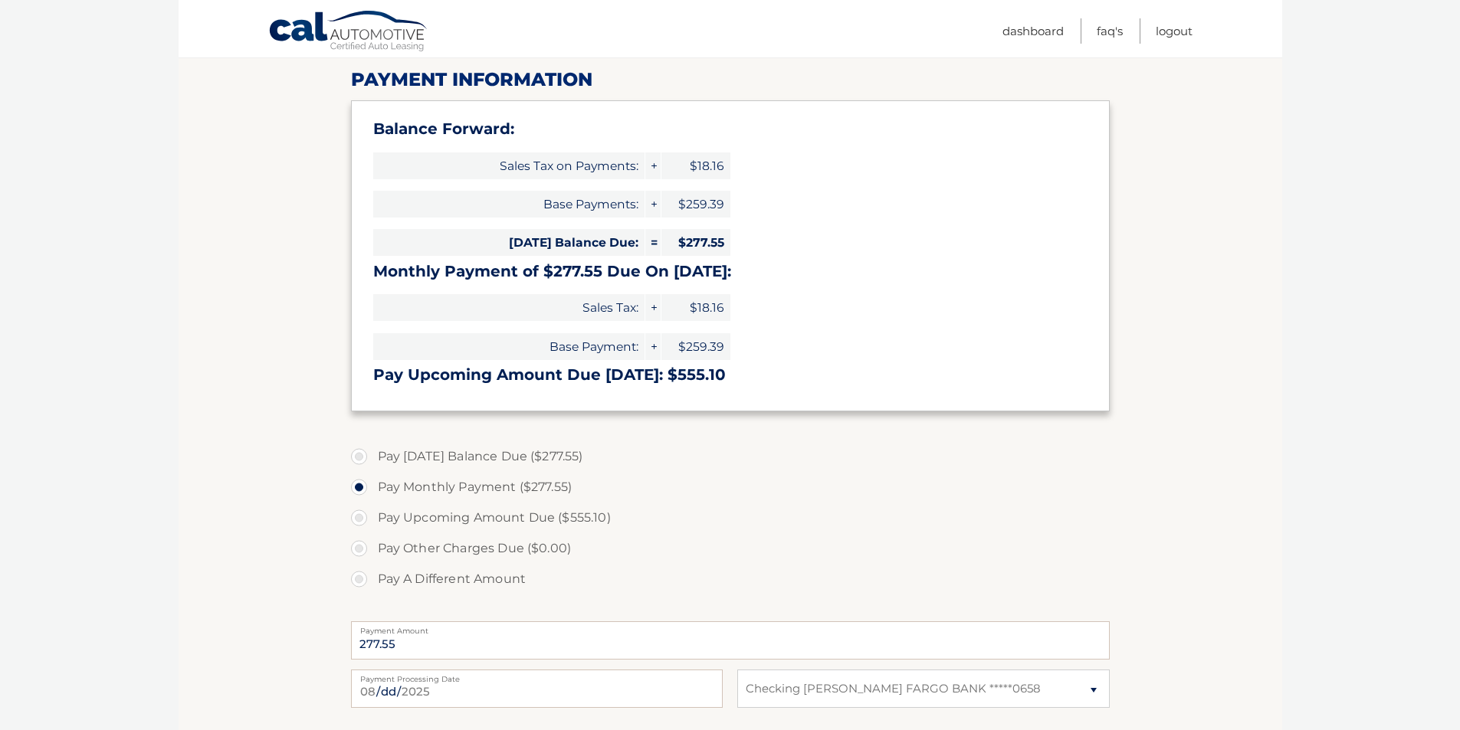
scroll to position [230, 0]
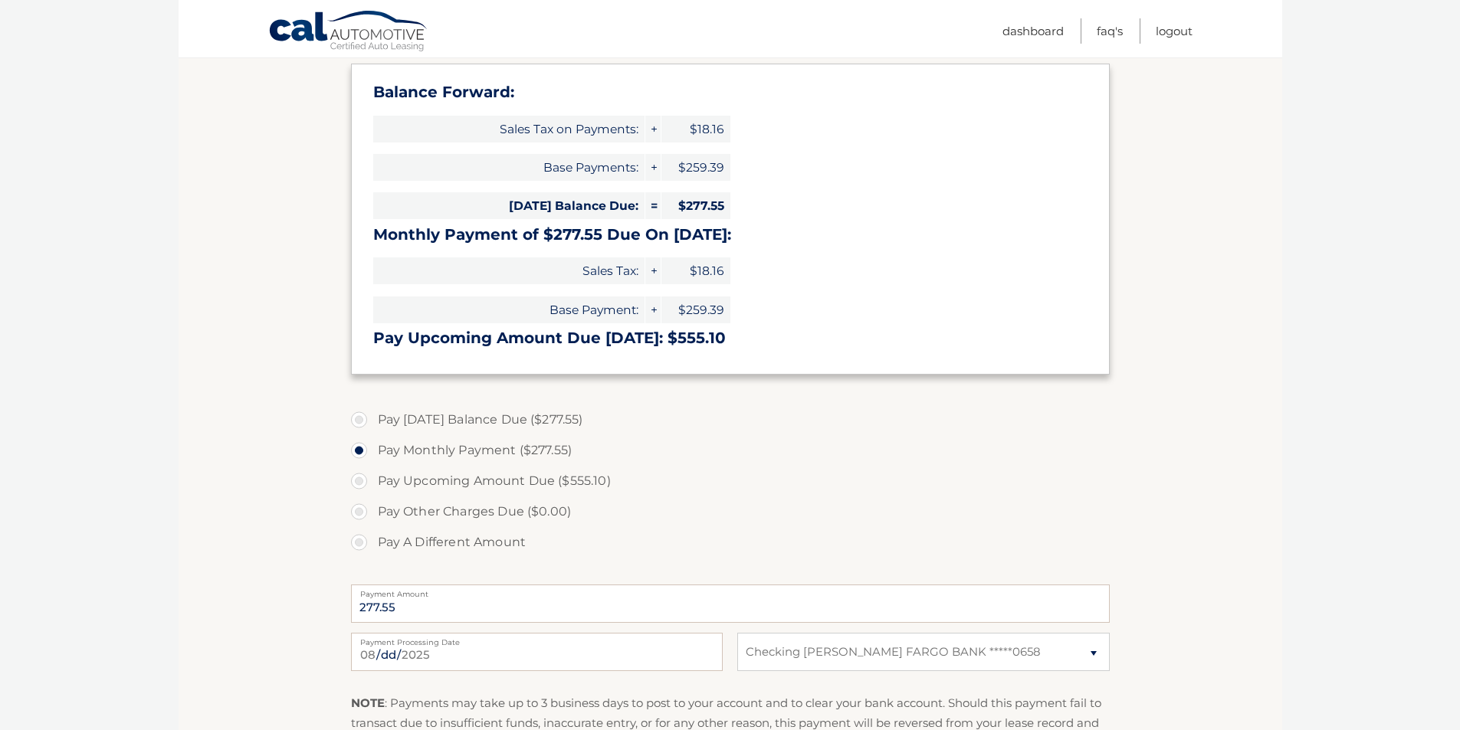
click at [359, 418] on label "Pay [DATE] Balance Due ($277.55)" at bounding box center [730, 420] width 759 height 31
click at [359, 418] on input "Pay [DATE] Balance Due ($277.55)" at bounding box center [364, 417] width 15 height 25
radio input "true"
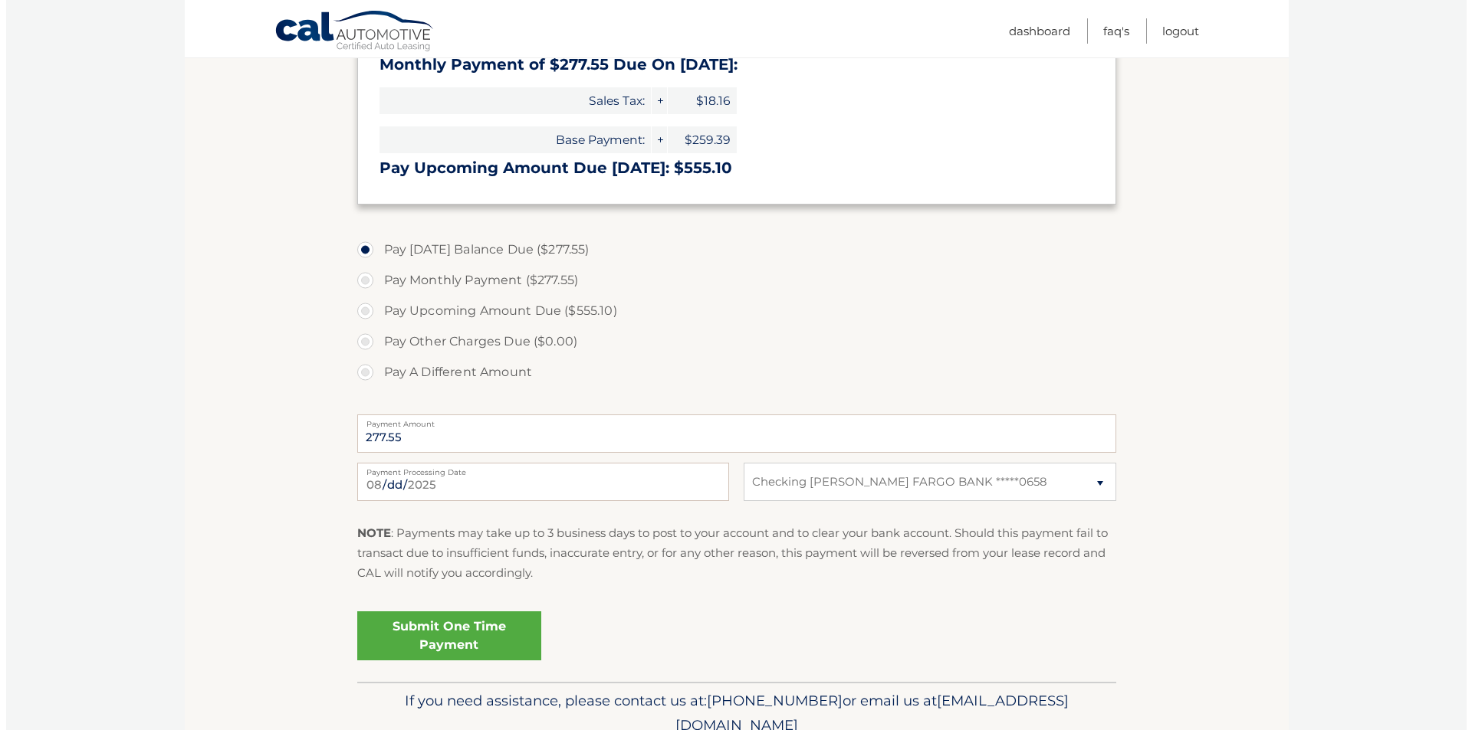
scroll to position [460, 0]
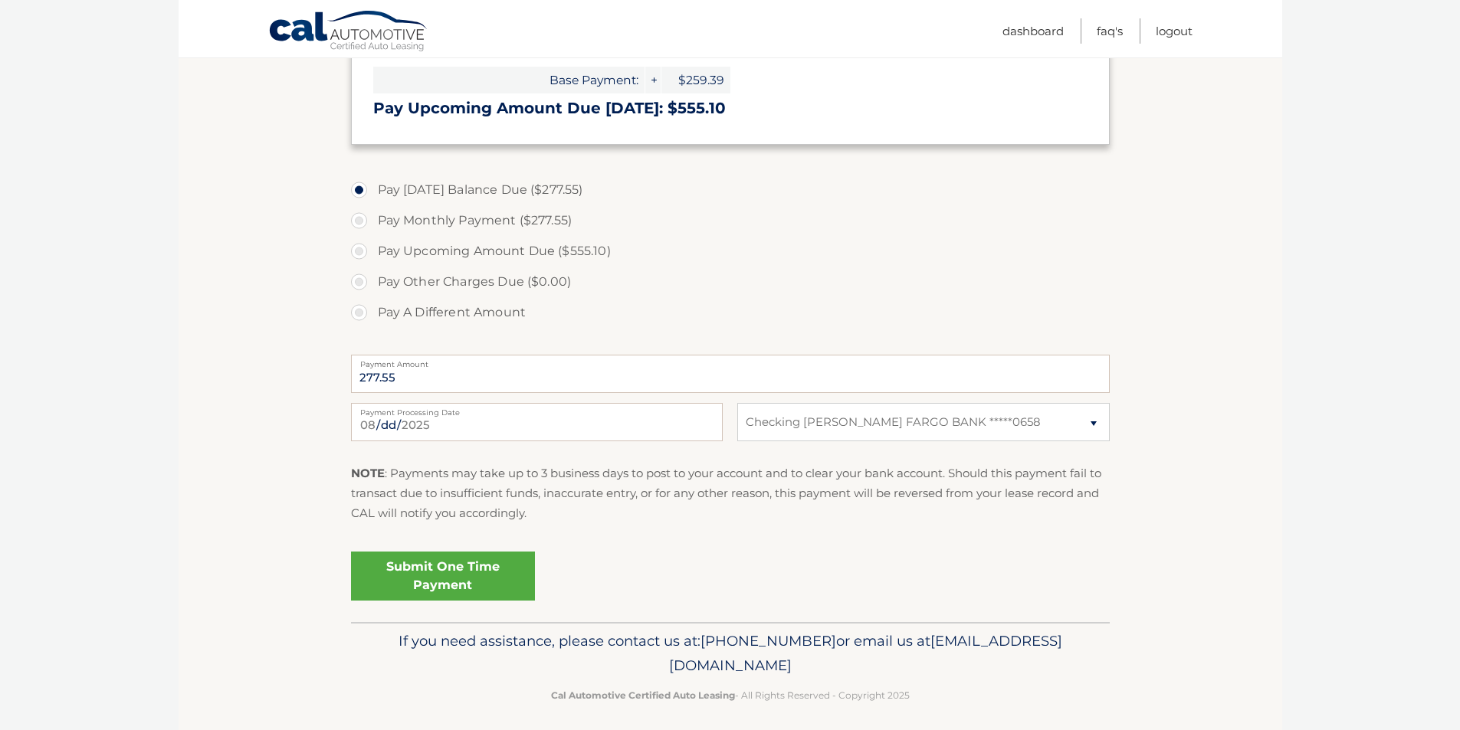
click at [462, 578] on link "Submit One Time Payment" at bounding box center [443, 576] width 184 height 49
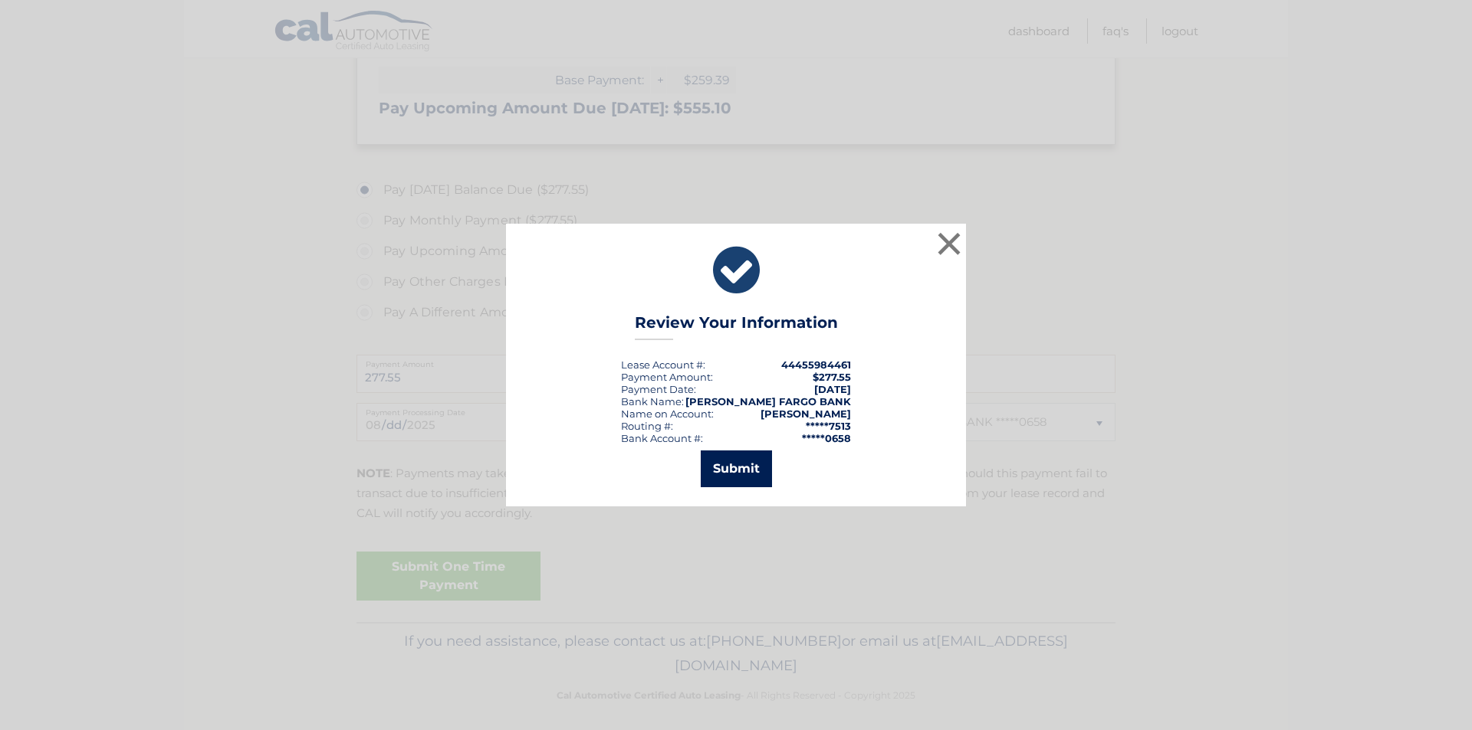
click at [740, 470] on button "Submit" at bounding box center [736, 469] width 71 height 37
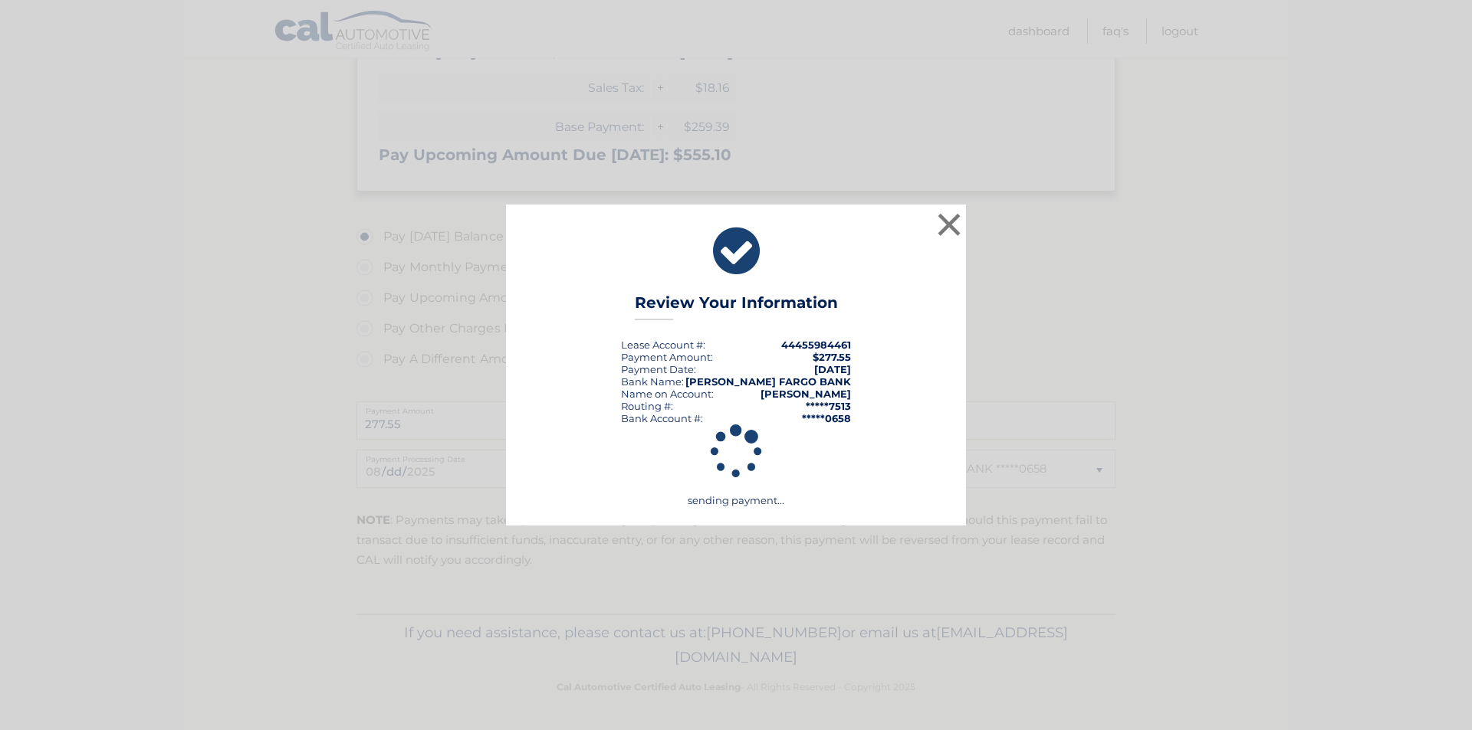
scroll to position [413, 0]
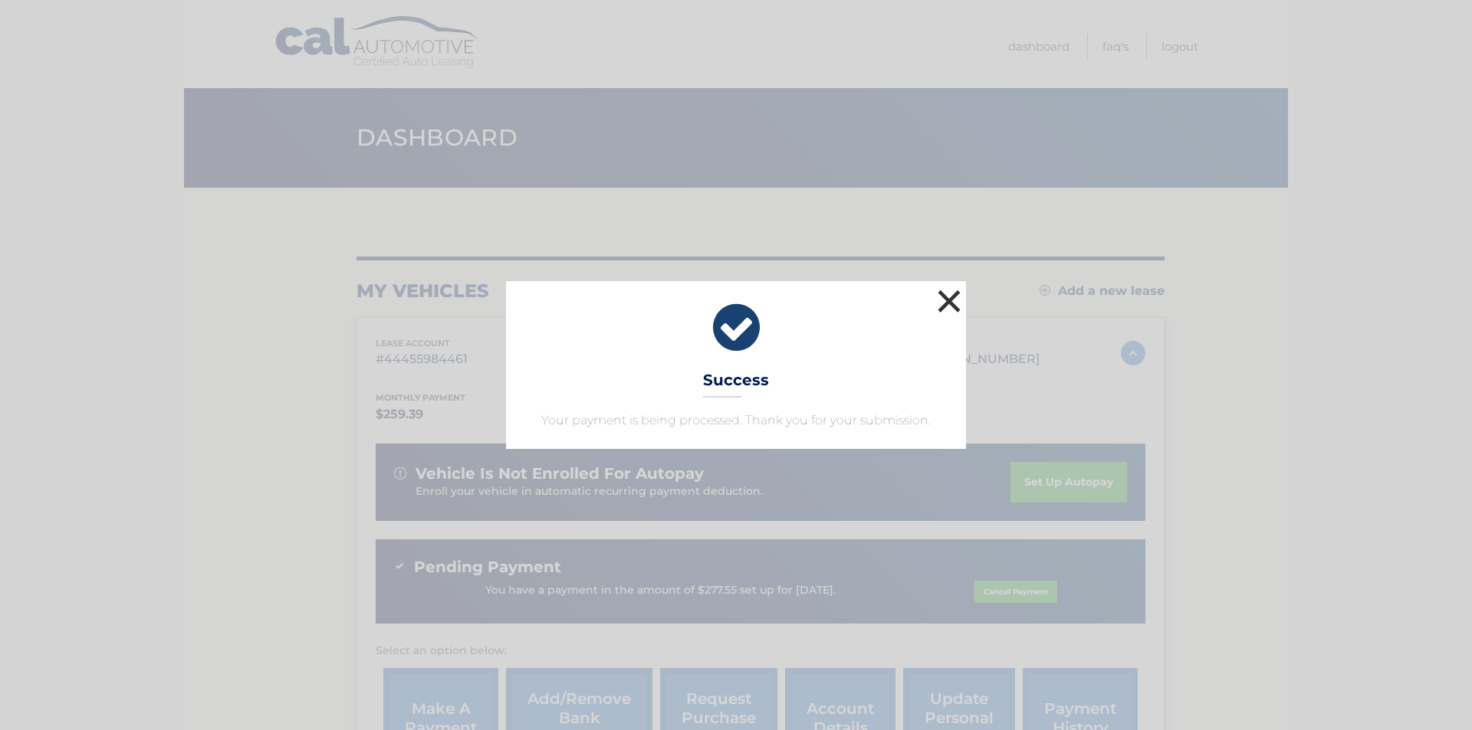
click at [947, 304] on button "×" at bounding box center [949, 301] width 31 height 31
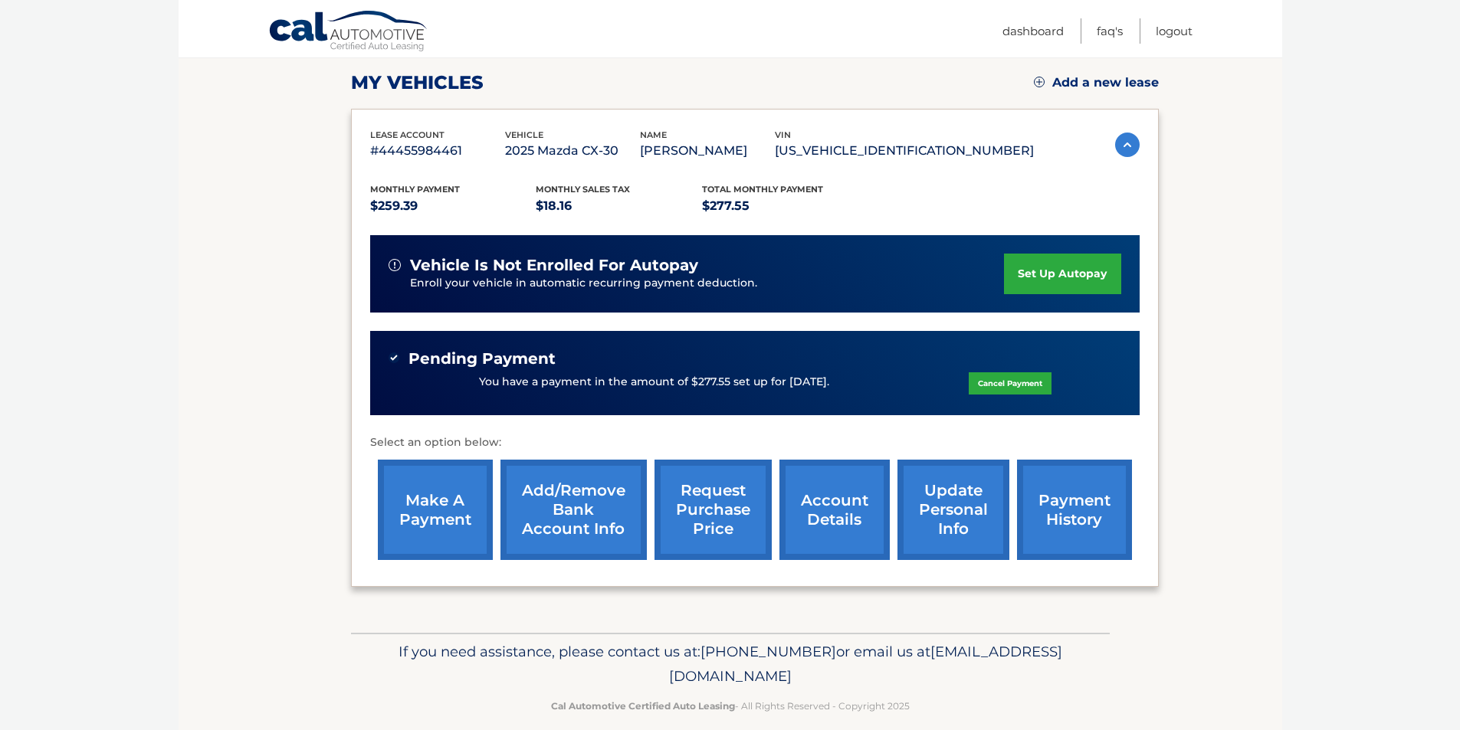
scroll to position [228, 0]
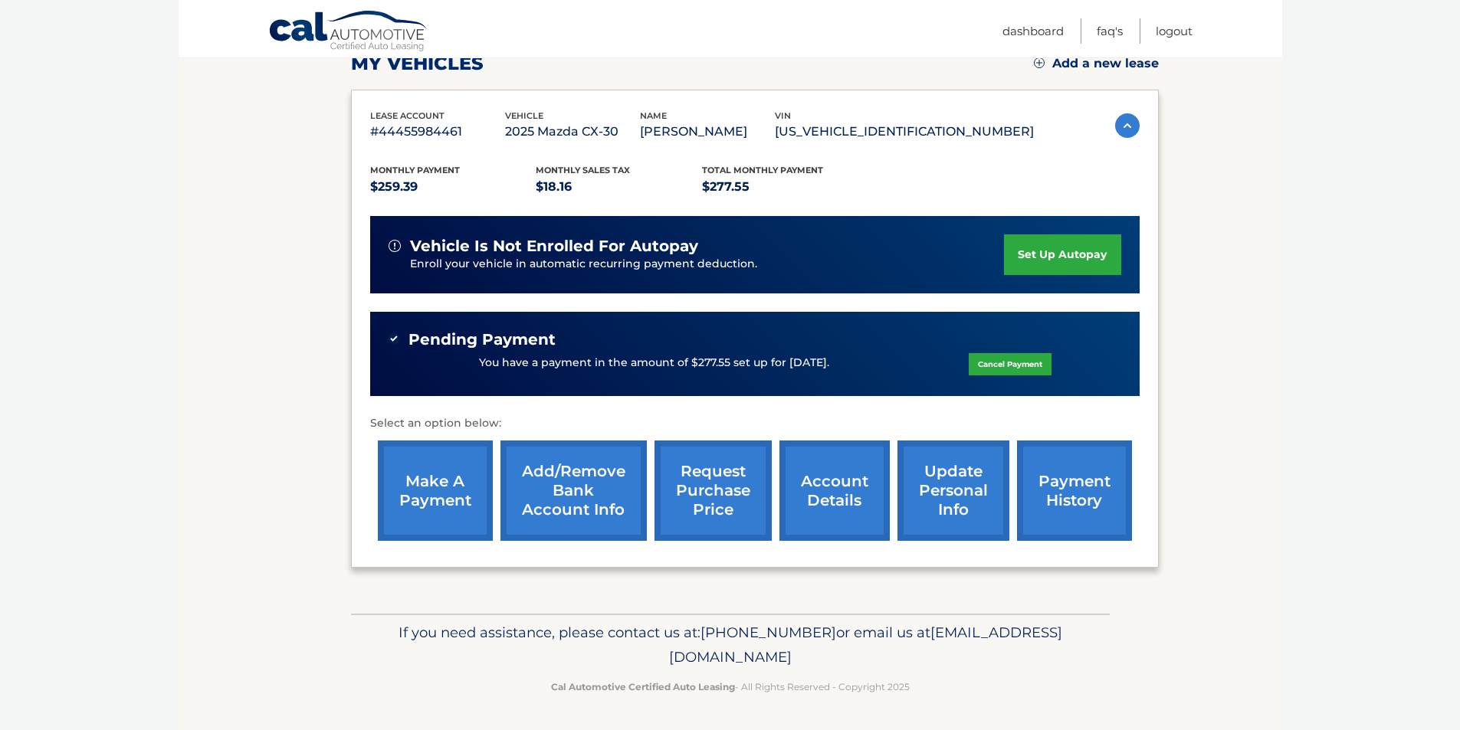
click at [1098, 514] on link "payment history" at bounding box center [1074, 491] width 115 height 100
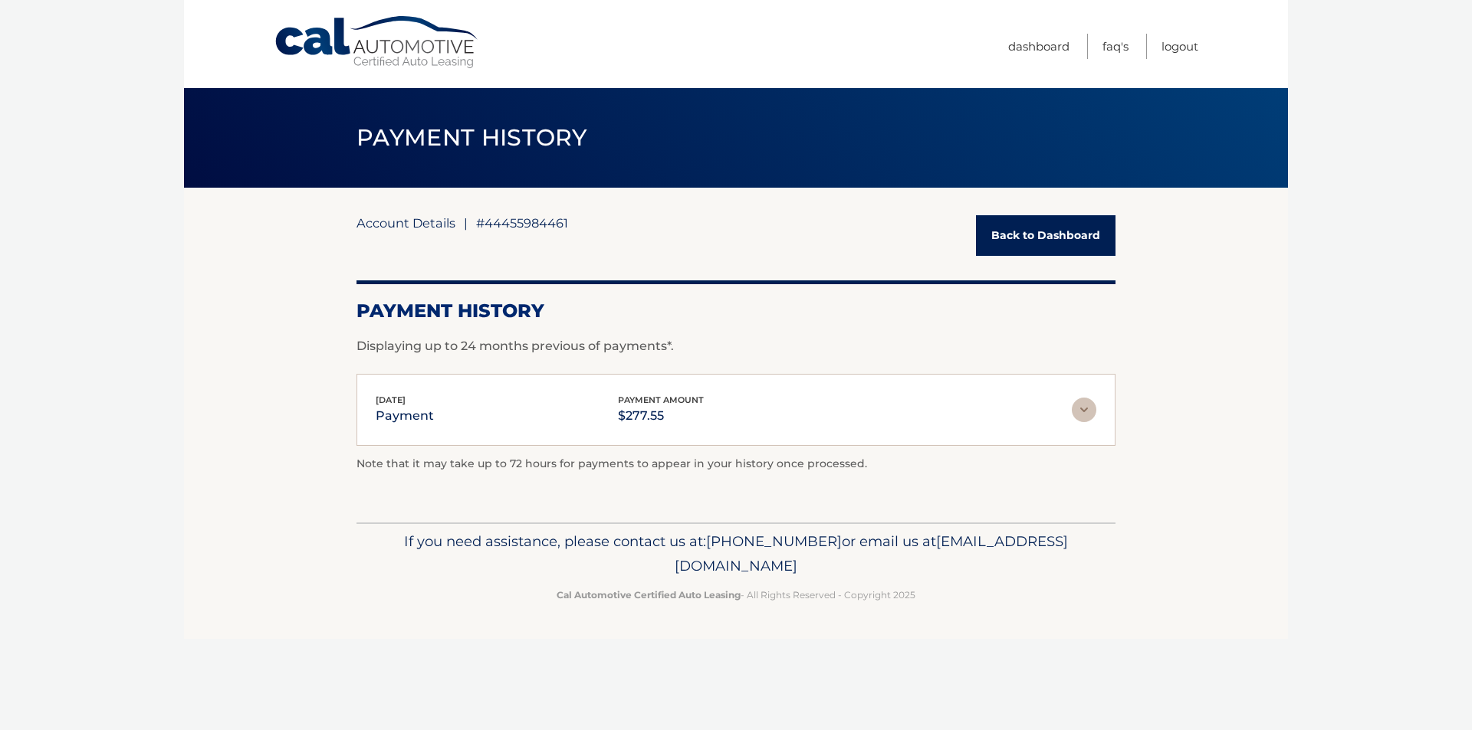
click at [428, 224] on link "Account Details" at bounding box center [405, 222] width 99 height 15
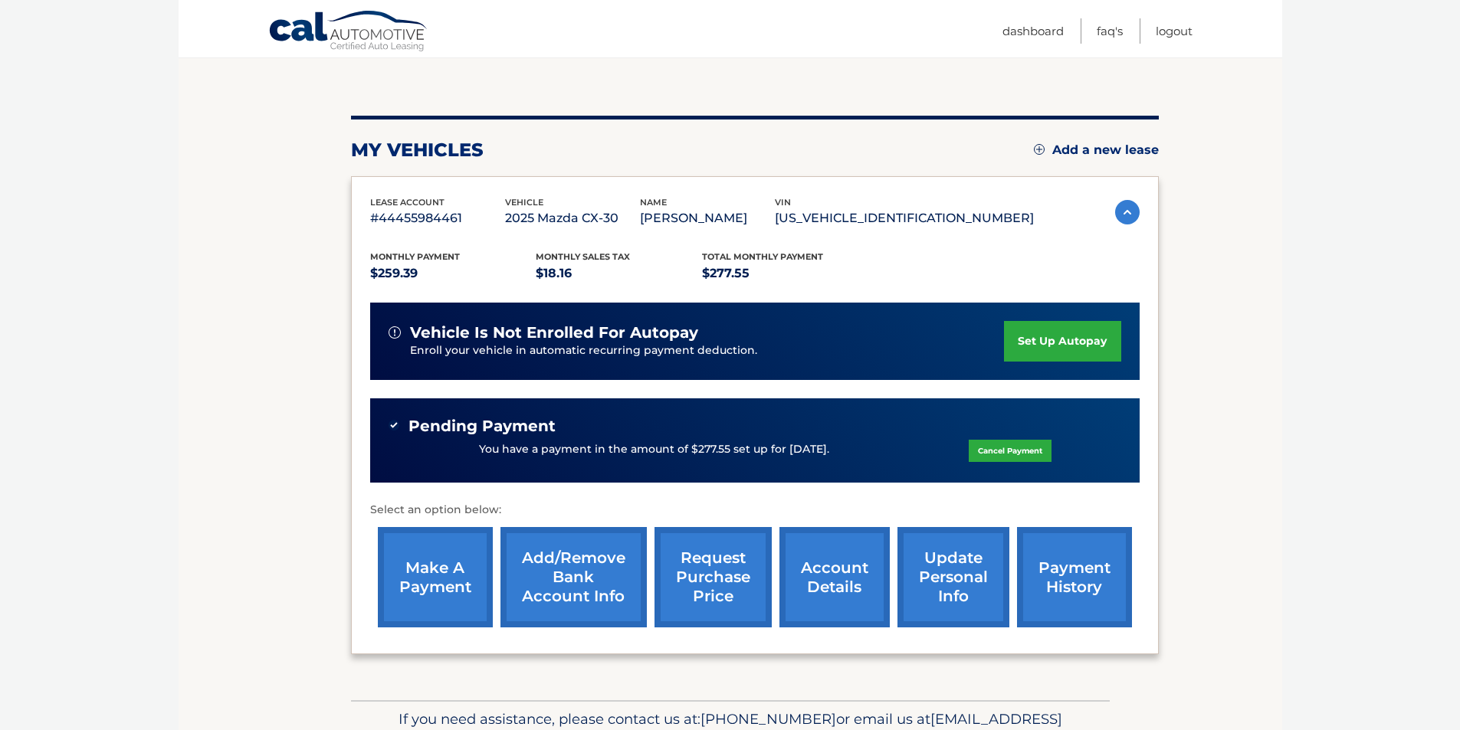
scroll to position [228, 0]
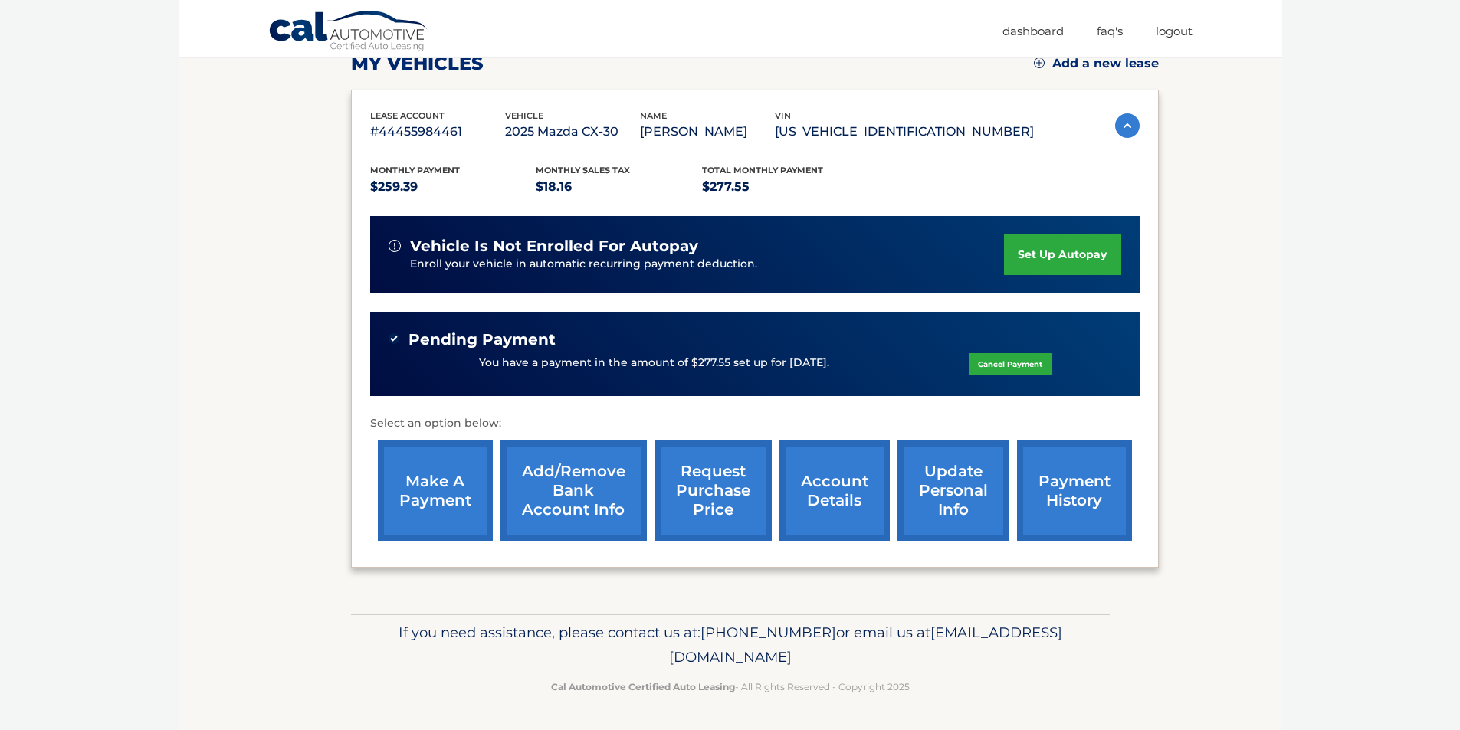
click at [855, 518] on link "account details" at bounding box center [835, 491] width 110 height 100
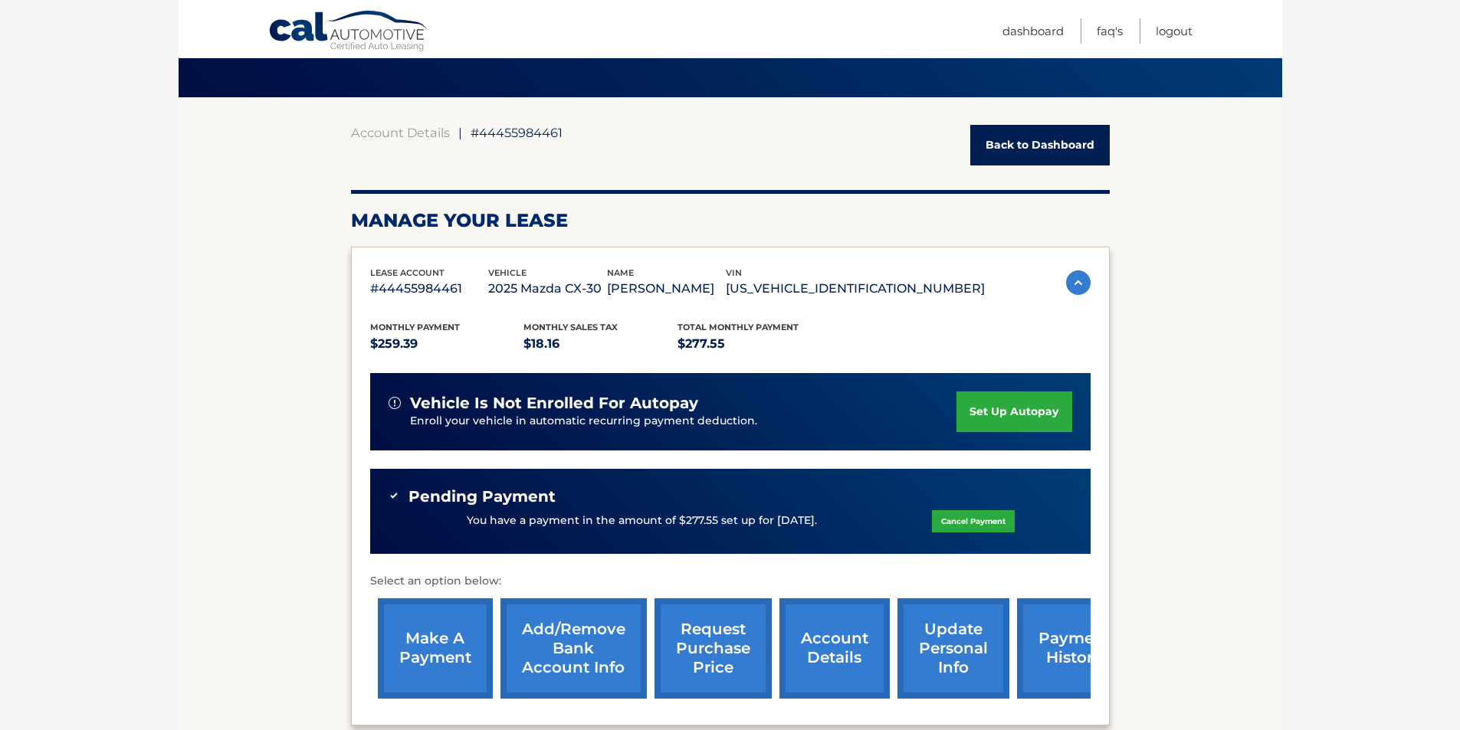
scroll to position [87, 0]
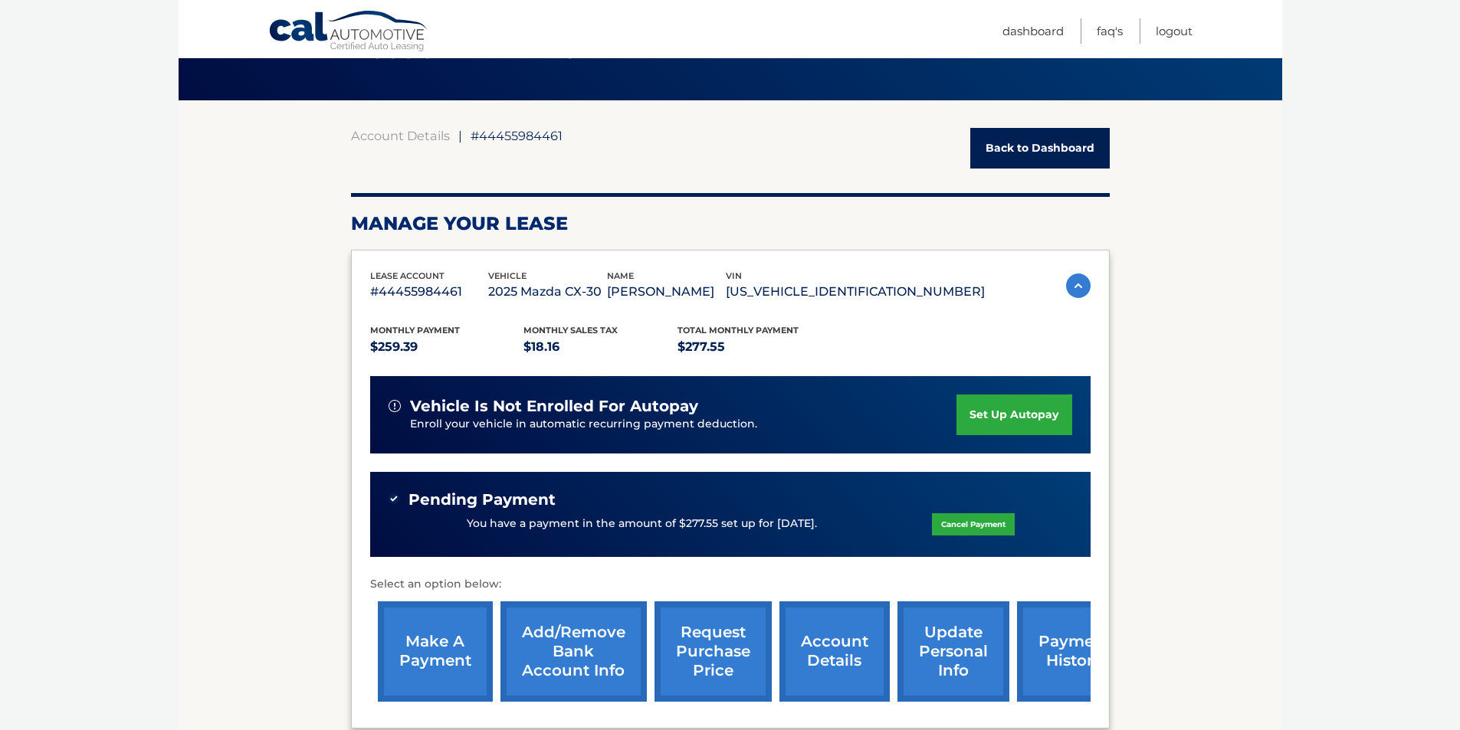
click at [1023, 148] on link "Back to Dashboard" at bounding box center [1040, 148] width 140 height 41
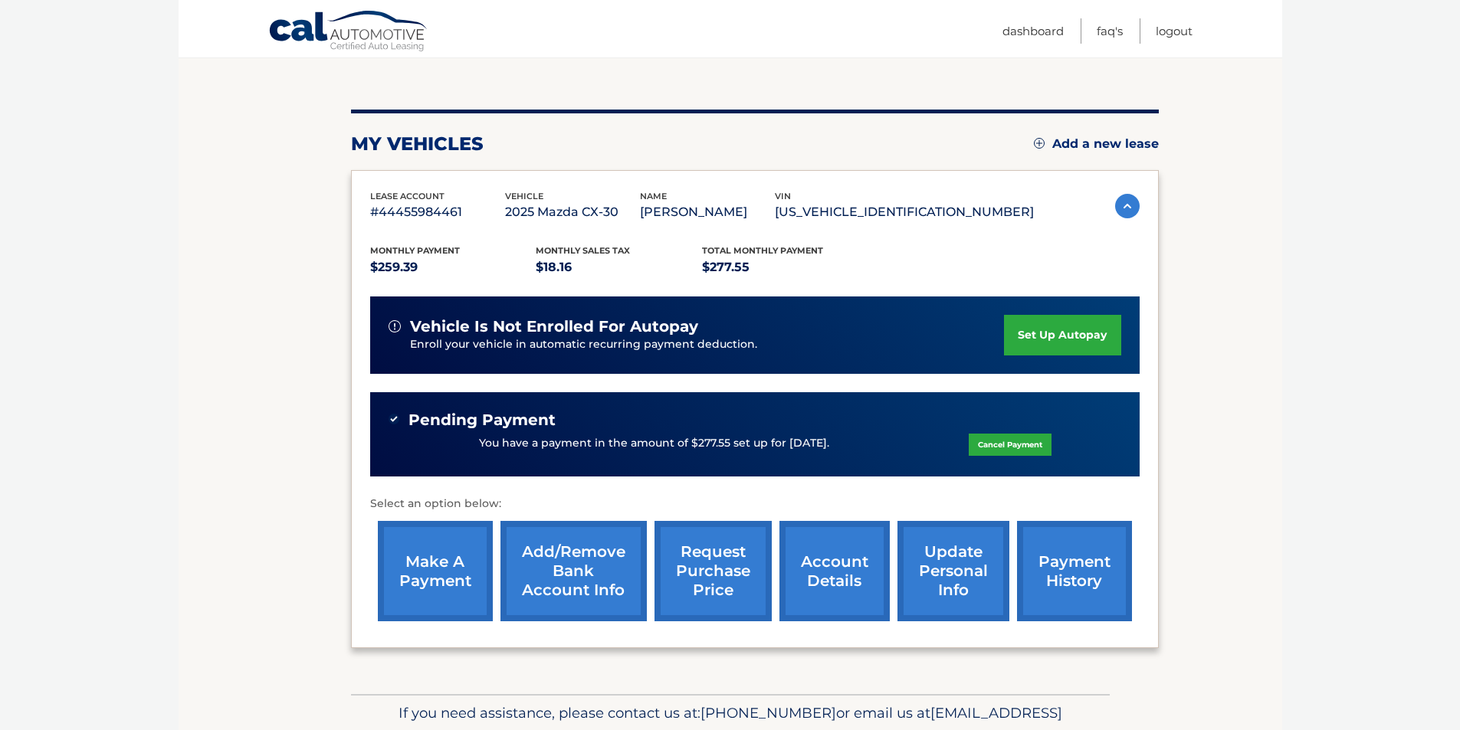
scroll to position [153, 0]
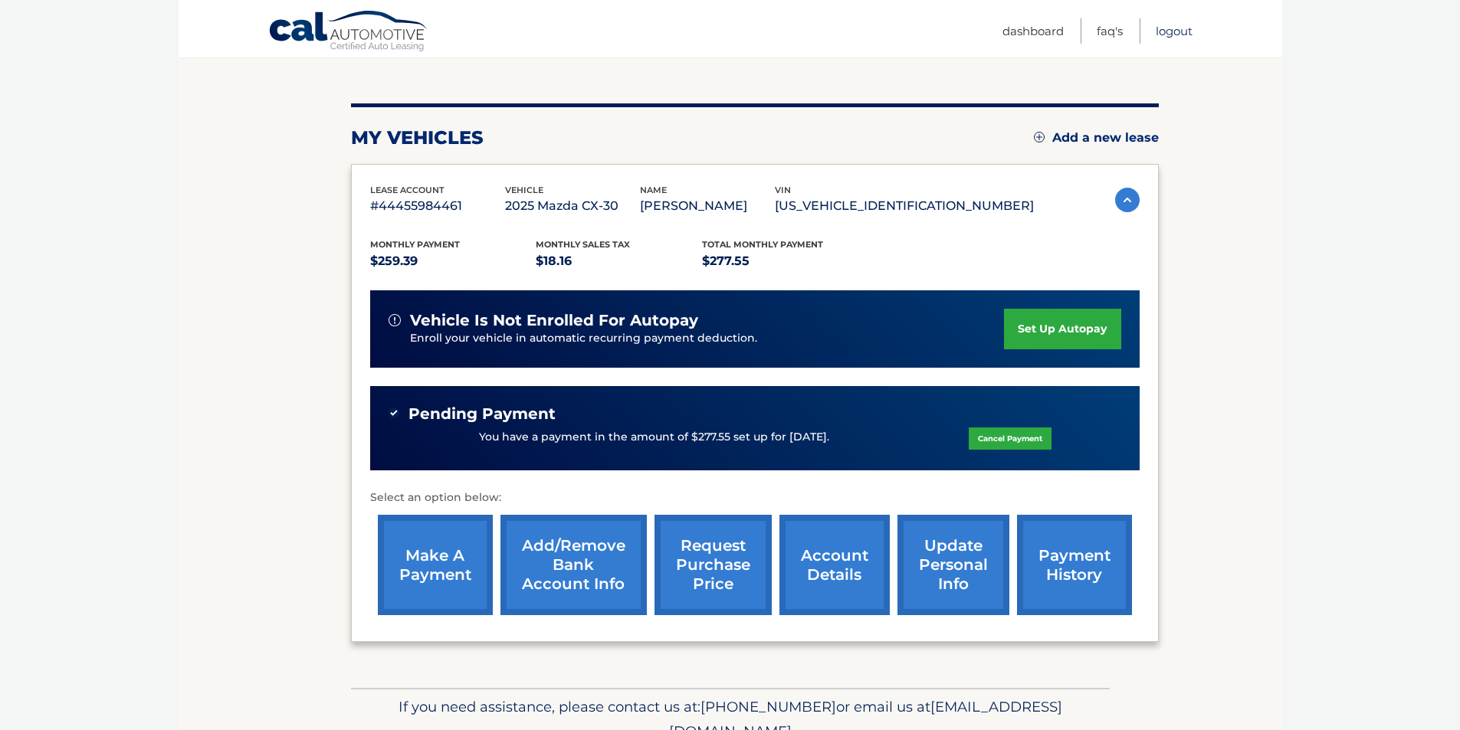
click at [1184, 32] on link "Logout" at bounding box center [1174, 30] width 37 height 25
